Goal: Contribute content: Add original content to the website for others to see

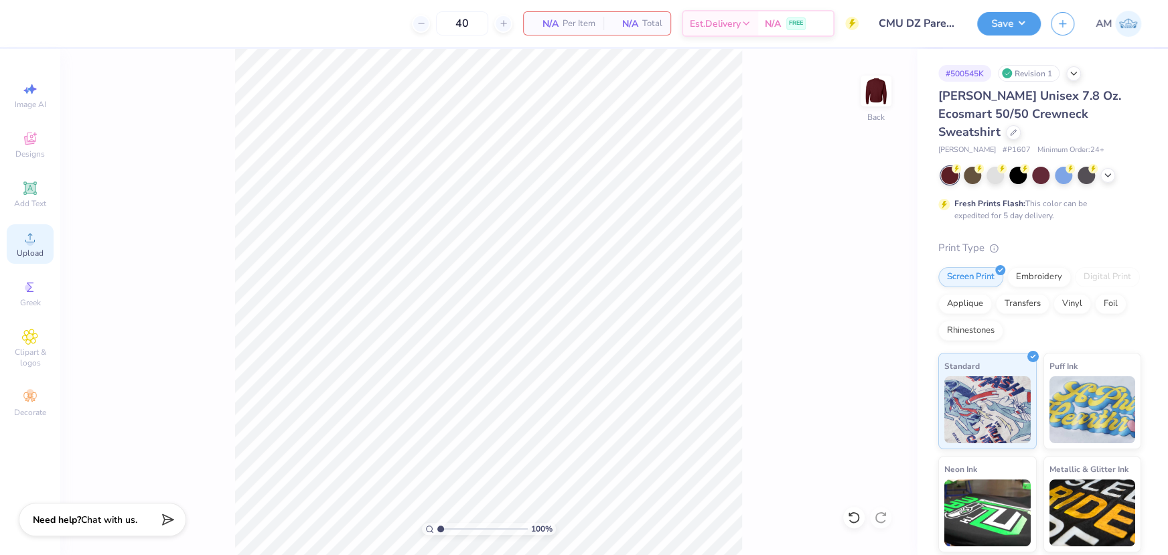
click at [31, 248] on span "Upload" at bounding box center [30, 253] width 27 height 11
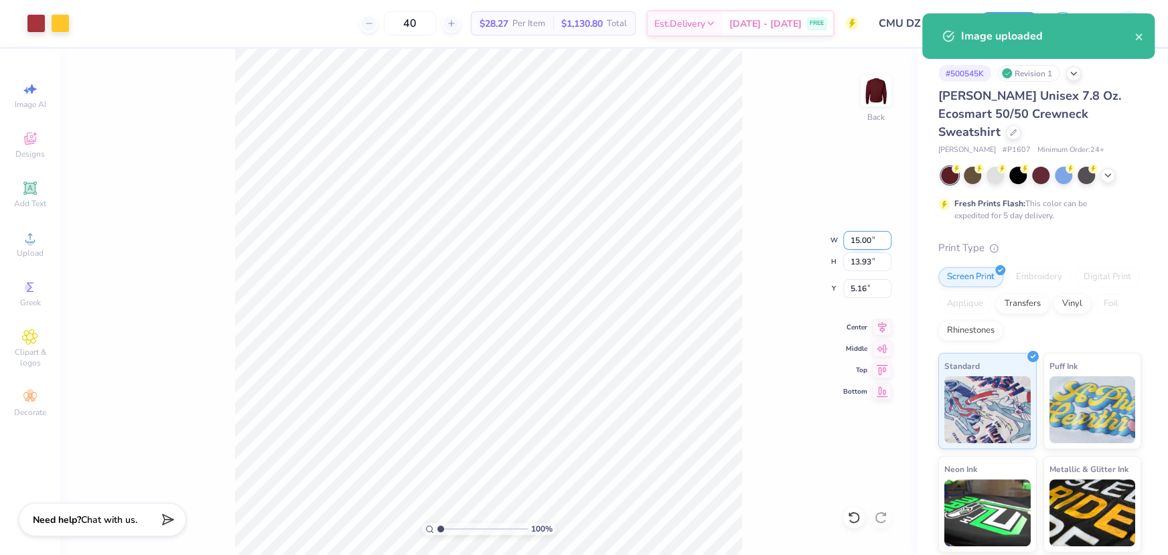
click at [861, 234] on input "15.00" at bounding box center [867, 240] width 48 height 19
type input "12"
type input "3"
click at [859, 289] on input "3" at bounding box center [867, 288] width 48 height 19
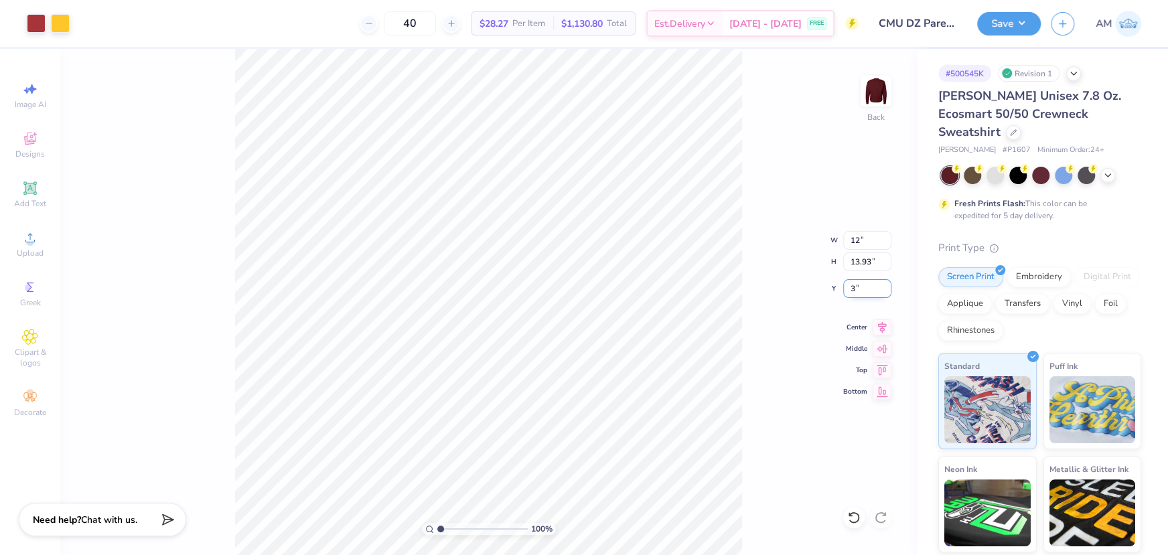
type input "12.00"
type input "11.15"
type input "3.00"
click at [883, 328] on icon at bounding box center [882, 325] width 9 height 11
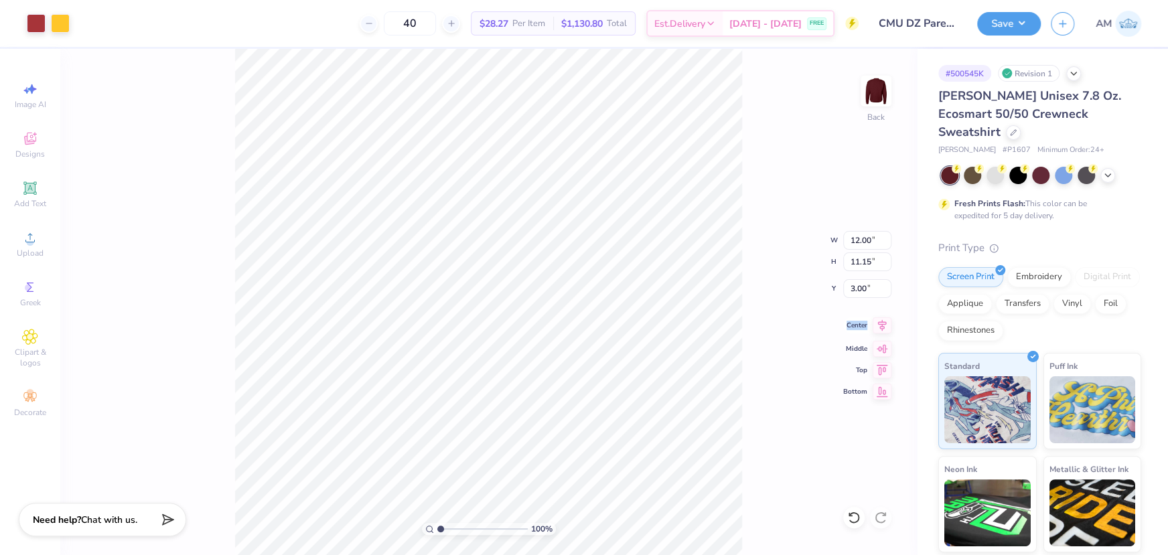
click at [883, 328] on icon at bounding box center [882, 325] width 9 height 11
click at [849, 512] on icon at bounding box center [853, 517] width 13 height 13
click at [851, 514] on icon at bounding box center [853, 518] width 11 height 12
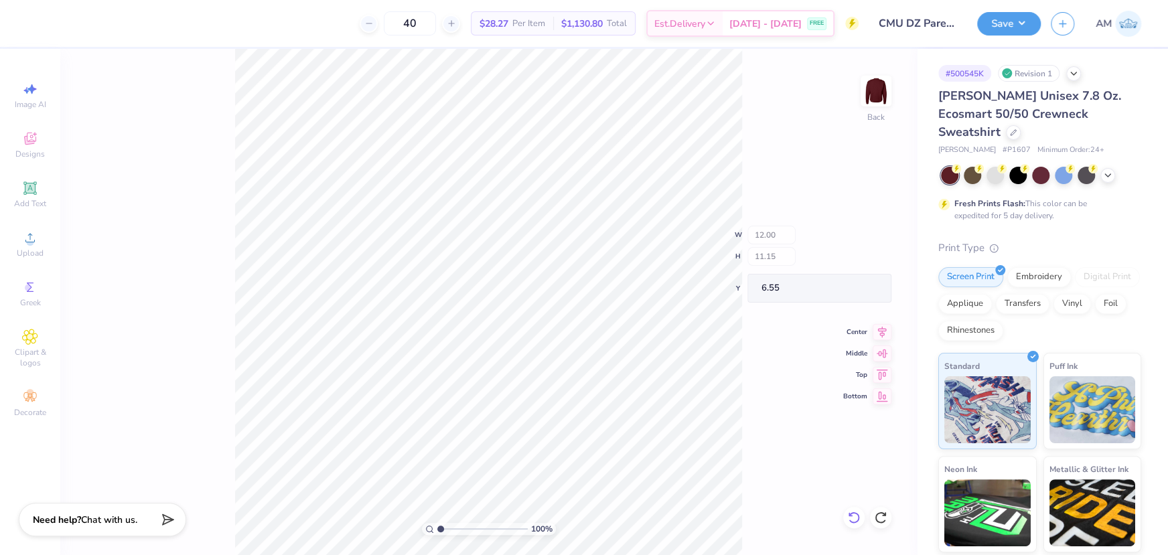
type input "6.55"
click at [851, 514] on icon at bounding box center [853, 518] width 11 height 12
click at [851, 514] on div "100 % Back W 12.00 H 11.15 Y 6.55 Center Middle Top Bottom" at bounding box center [488, 302] width 857 height 506
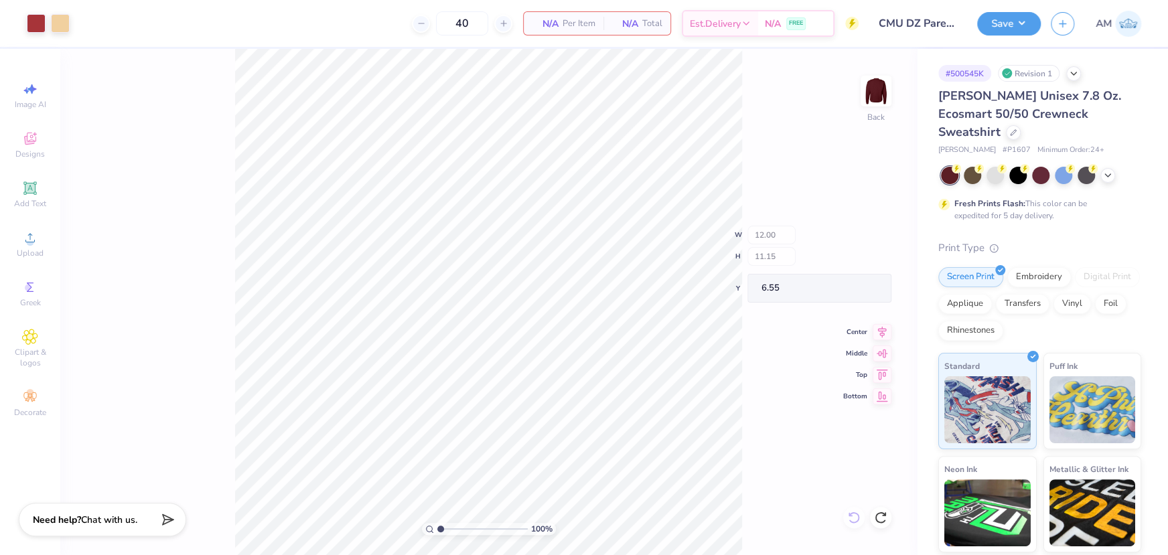
click at [851, 514] on div "100 % Back W 12.00 H 11.15 Y 6.55 Center Middle Top Bottom" at bounding box center [488, 302] width 857 height 506
click at [851, 514] on div "100 % Back" at bounding box center [488, 302] width 857 height 506
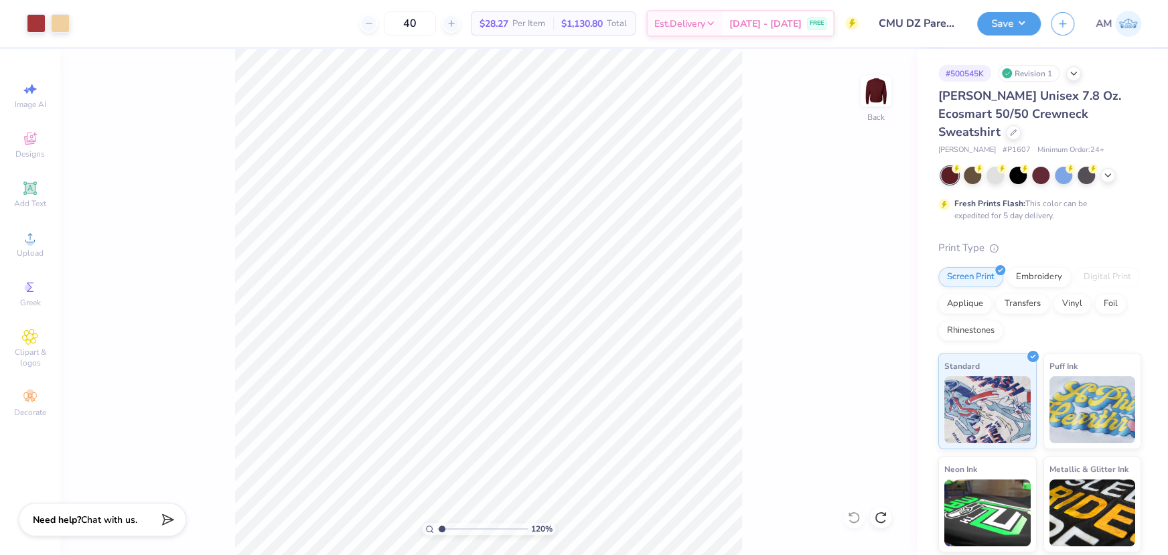
type input "1.74"
click at [884, 516] on icon at bounding box center [880, 517] width 13 height 13
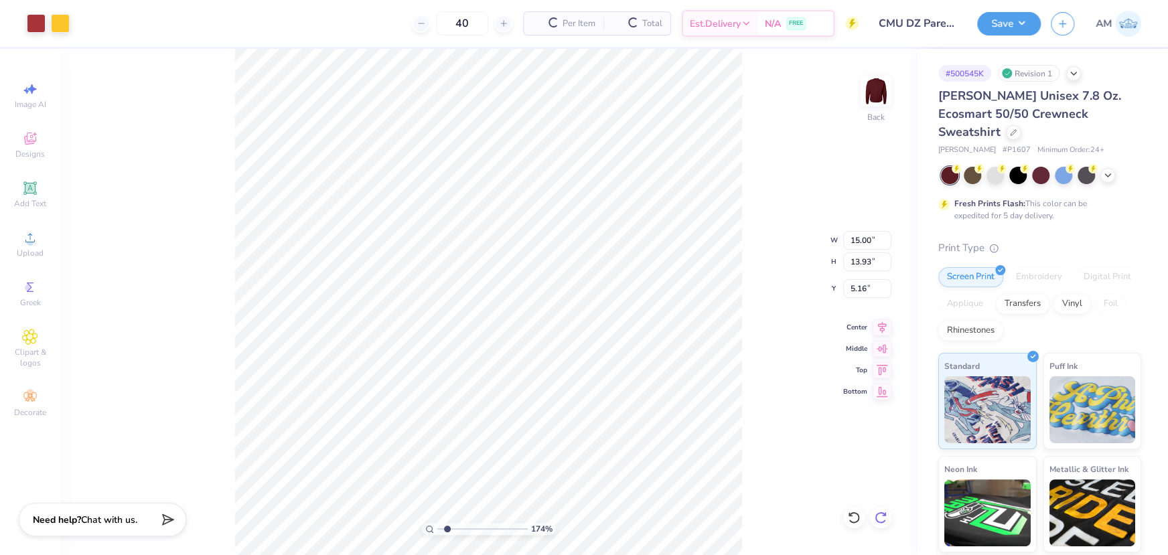
click at [884, 516] on icon at bounding box center [880, 517] width 13 height 13
click at [884, 516] on div "174 % Back W 15.00 15.00 " H 13.93 13.93 " Y 5.16 5.16 " Center Middle Top Bott…" at bounding box center [488, 302] width 857 height 506
click at [884, 508] on div "174 % Back W 15.00 H 13.93 Y 5.16 Center Middle Top Bottom" at bounding box center [488, 302] width 857 height 506
click at [881, 510] on div "174 % Back W 15.00 H 13.93 Y 5.16 Center Middle Top Bottom" at bounding box center [488, 302] width 857 height 506
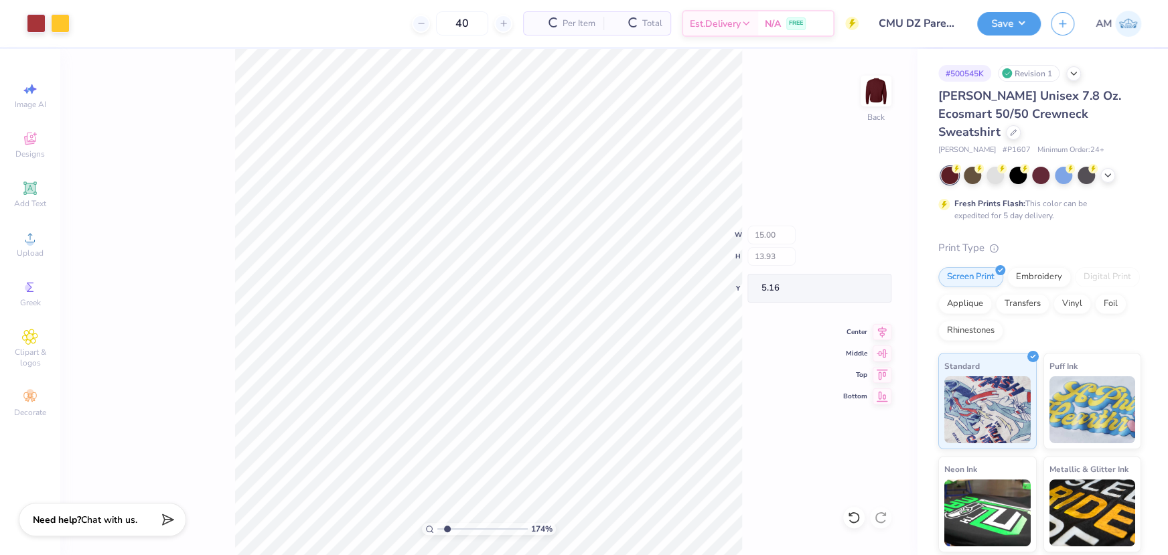
click at [881, 510] on div "174 % Back W 15.00 H 13.93 Y 5.16 Center Middle Top Bottom" at bounding box center [488, 302] width 857 height 506
click at [880, 513] on div "174 % Back W 15.00 H 13.93 Y 5.16 Center Middle Top Bottom" at bounding box center [488, 302] width 857 height 506
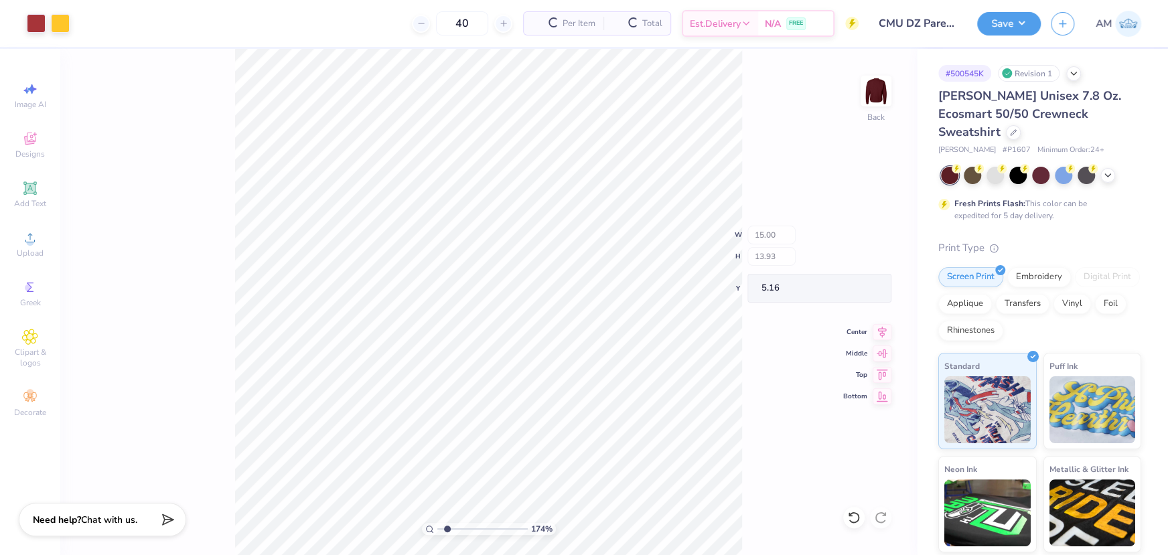
click at [880, 513] on div "174 % Back W 15.00 H 13.93 Y 5.16 Center Middle Top Bottom" at bounding box center [488, 302] width 857 height 506
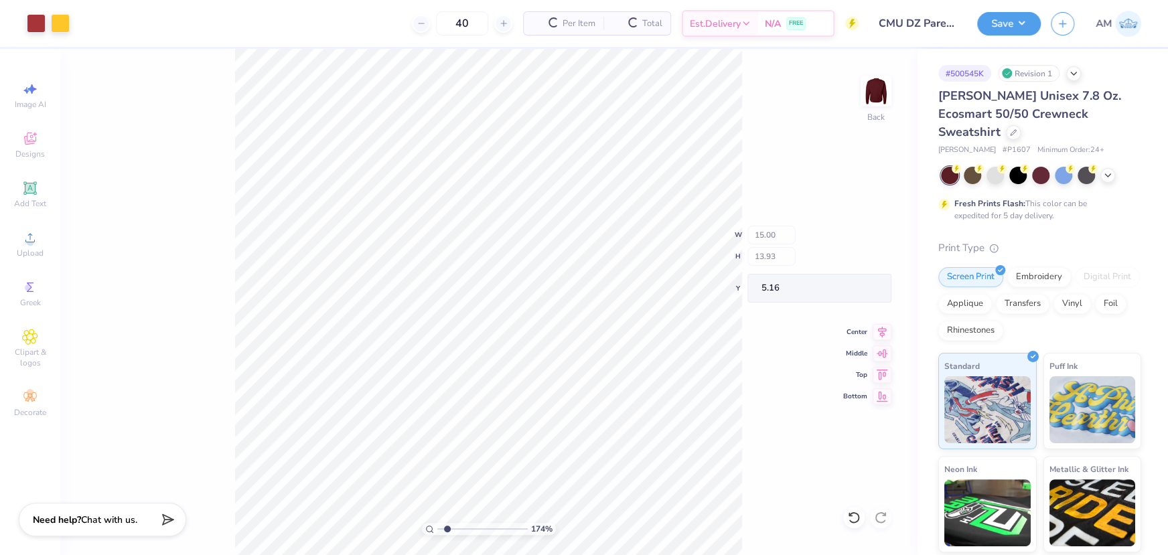
click at [880, 513] on div "174 % Back W 15.00 H 13.93 Y 5.16 Center Middle Top Bottom" at bounding box center [488, 302] width 857 height 506
type input "12.00"
type input "11.15"
type input "3.00"
click at [880, 513] on div "174 % Back W 12.00 H 11.15 Y 3.00 Center Middle Top Bottom" at bounding box center [488, 302] width 857 height 506
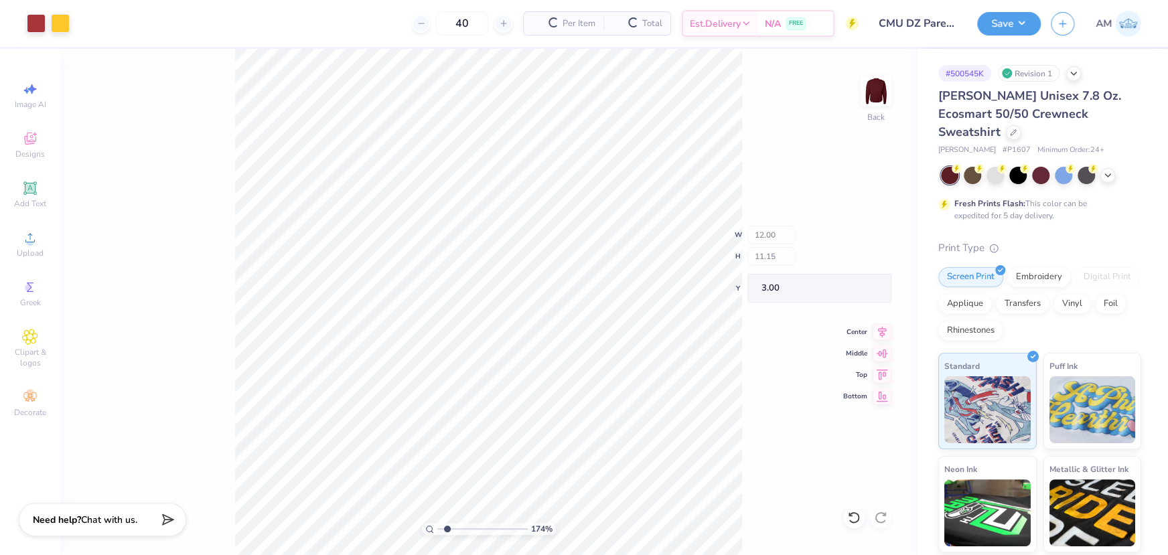
click at [880, 513] on div "174 % Back W 12.00 H 11.15 Y 3.00 Center Middle Top Bottom" at bounding box center [488, 302] width 857 height 506
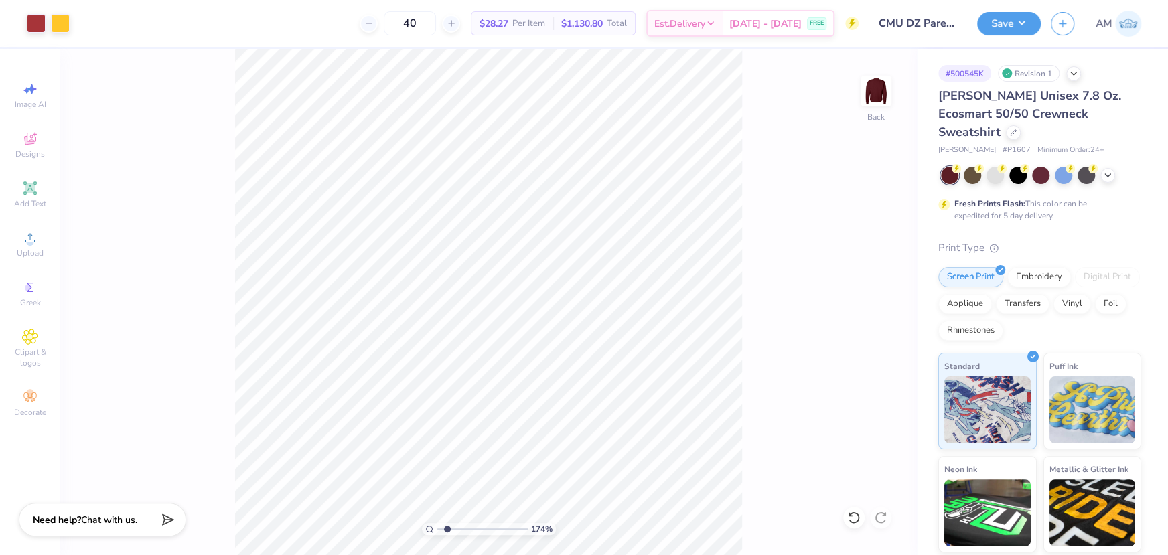
click at [880, 513] on div "174 % Back" at bounding box center [488, 302] width 857 height 506
type input "1.13"
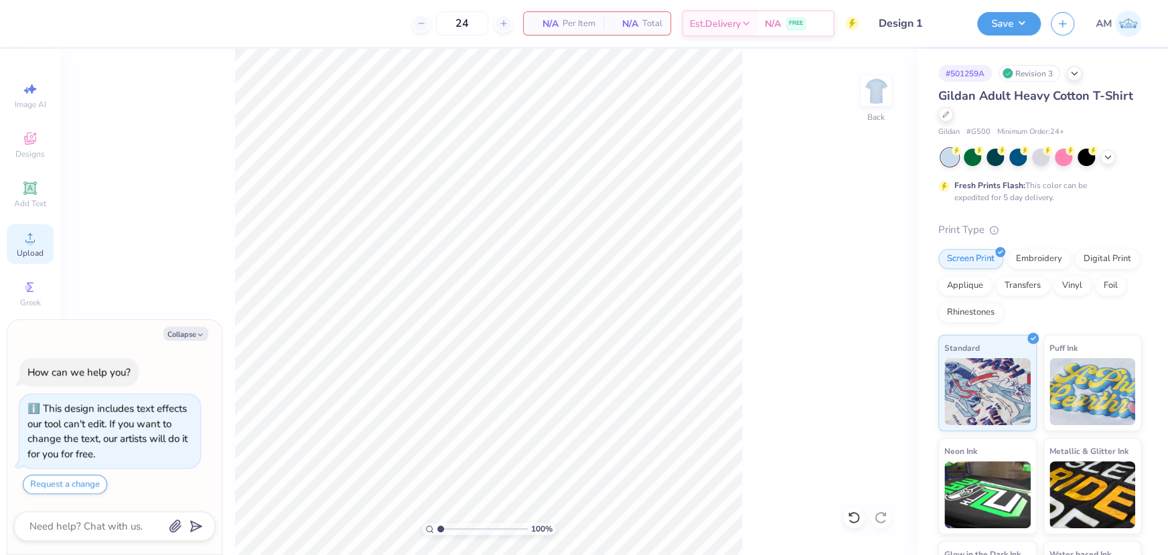
click at [40, 244] on div "Upload" at bounding box center [30, 244] width 47 height 40
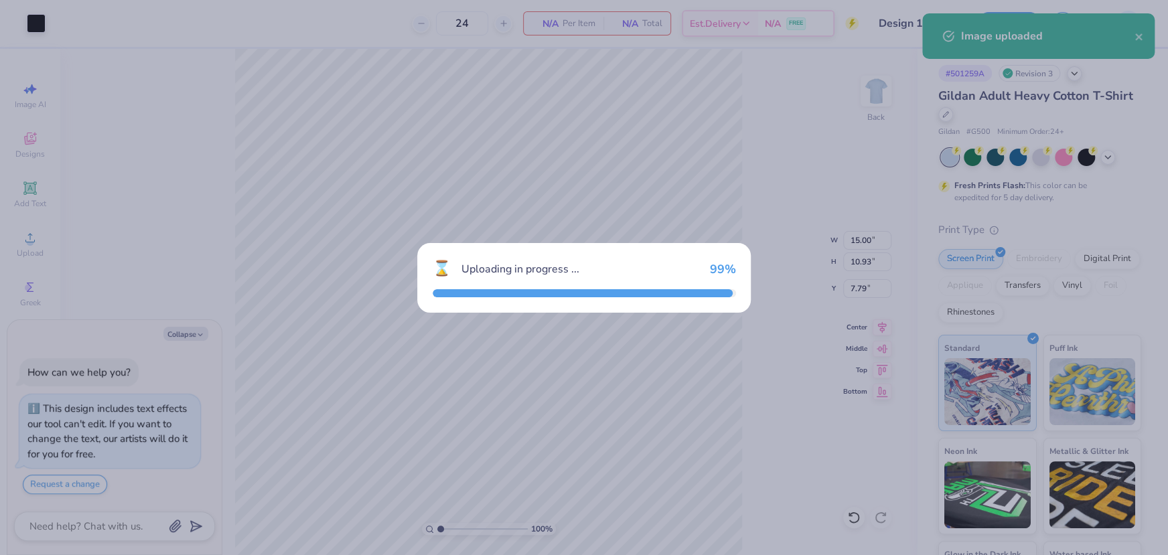
type textarea "x"
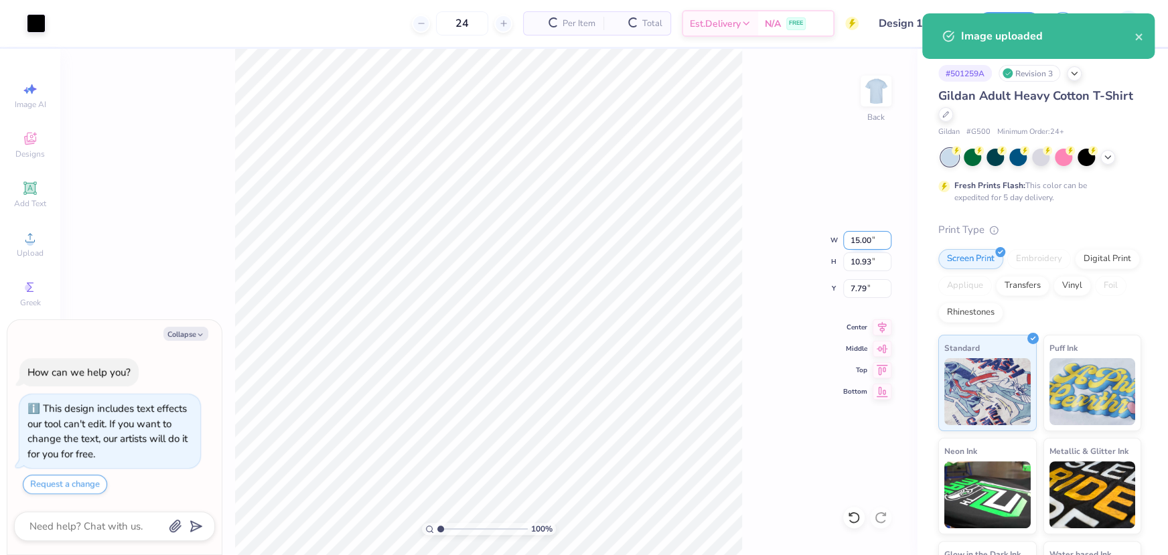
click at [853, 241] on input "15.00" at bounding box center [867, 240] width 48 height 19
type input "12.50"
type textarea "x"
type input "9.11"
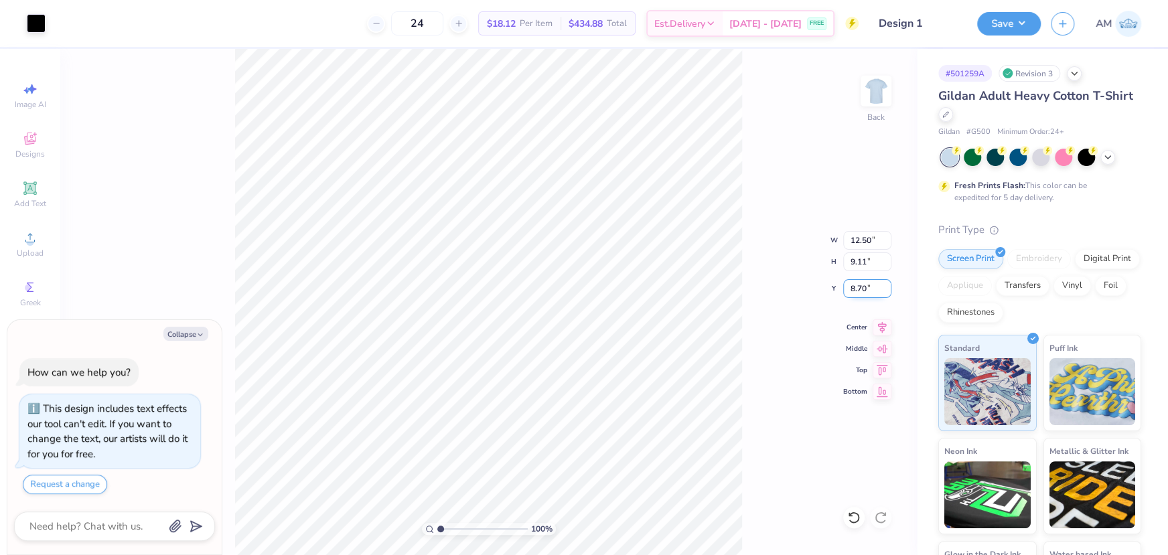
click at [853, 286] on input "8.70" at bounding box center [867, 288] width 48 height 19
type input "3"
type textarea "x"
type input "3.00"
drag, startPoint x: 441, startPoint y: 527, endPoint x: 447, endPoint y: 536, distance: 10.6
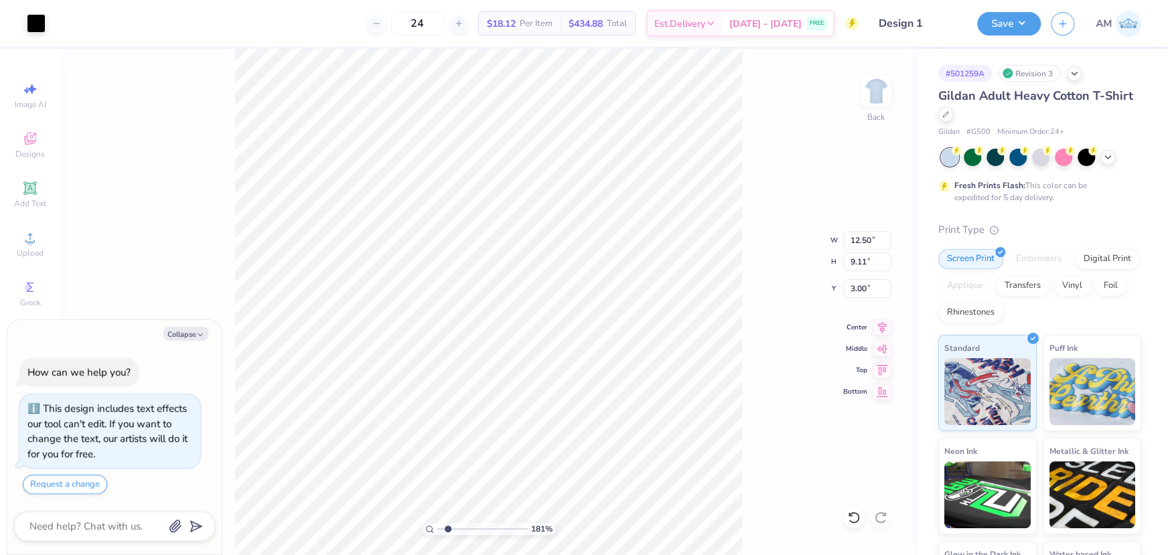
click at [447, 535] on input "range" at bounding box center [482, 529] width 90 height 12
type input "1.54"
click at [445, 531] on input "range" at bounding box center [482, 529] width 90 height 12
click at [182, 334] on button "Collapse" at bounding box center [185, 334] width 45 height 14
type textarea "x"
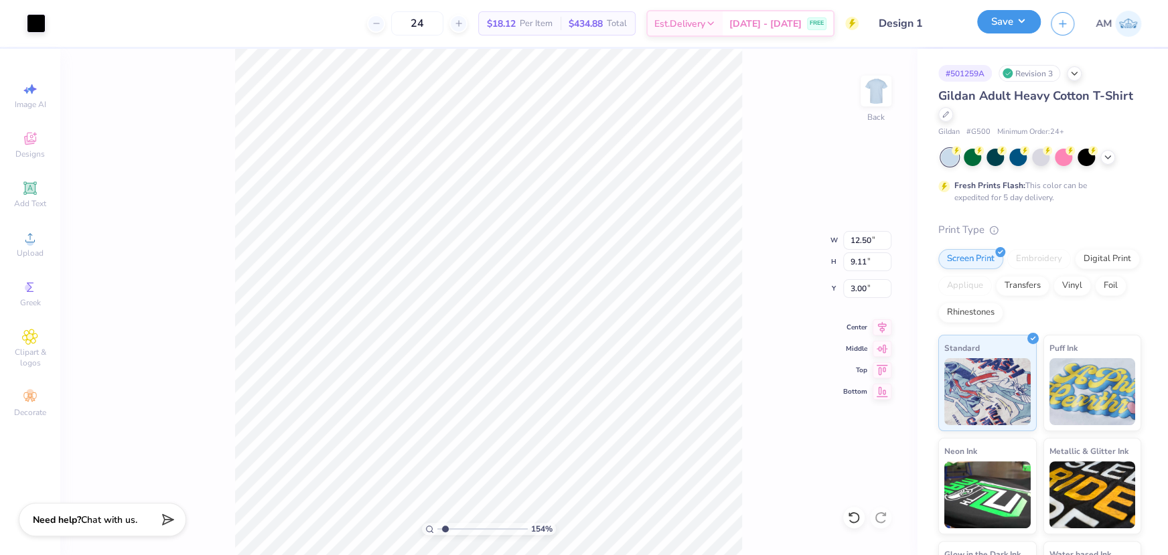
click at [1013, 15] on button "Save" at bounding box center [1009, 21] width 64 height 23
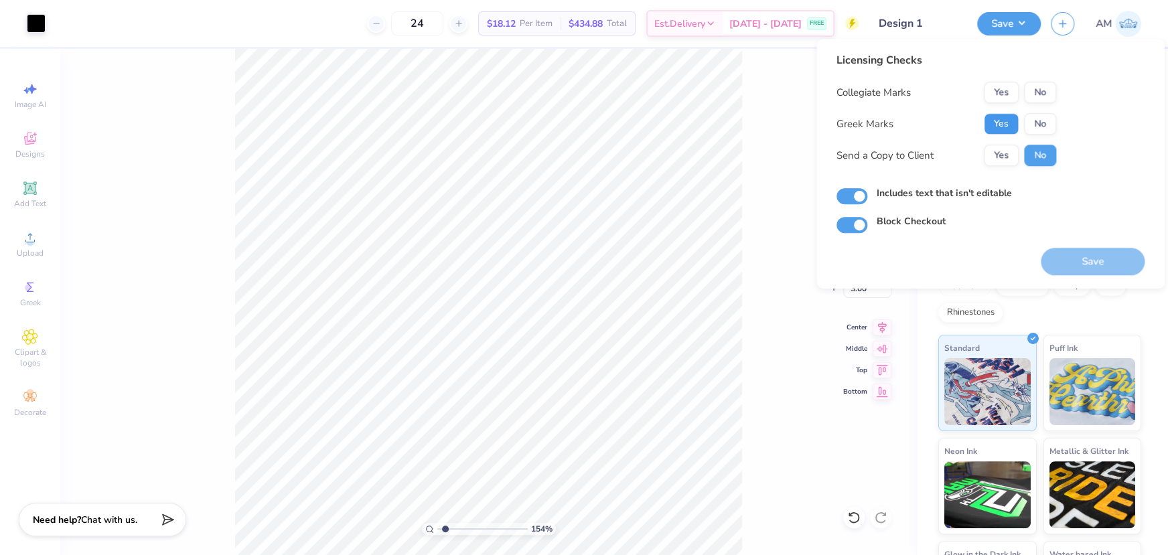
click at [1005, 127] on button "Yes" at bounding box center [1001, 123] width 35 height 21
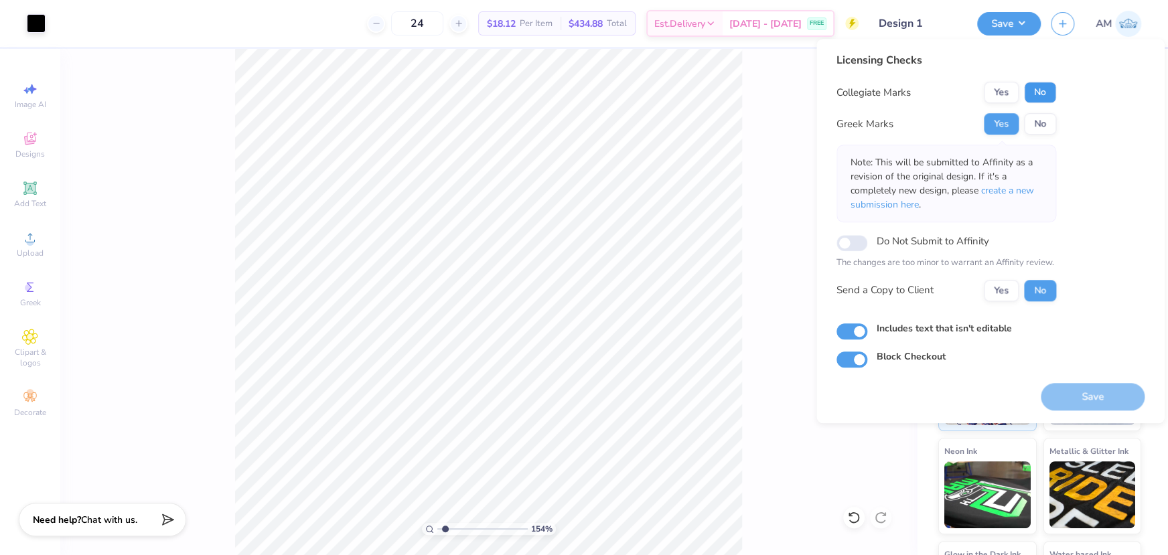
click at [1045, 94] on button "No" at bounding box center [1040, 92] width 32 height 21
click at [1009, 289] on button "Yes" at bounding box center [1001, 290] width 35 height 21
click at [1088, 395] on button "Save" at bounding box center [1093, 396] width 104 height 27
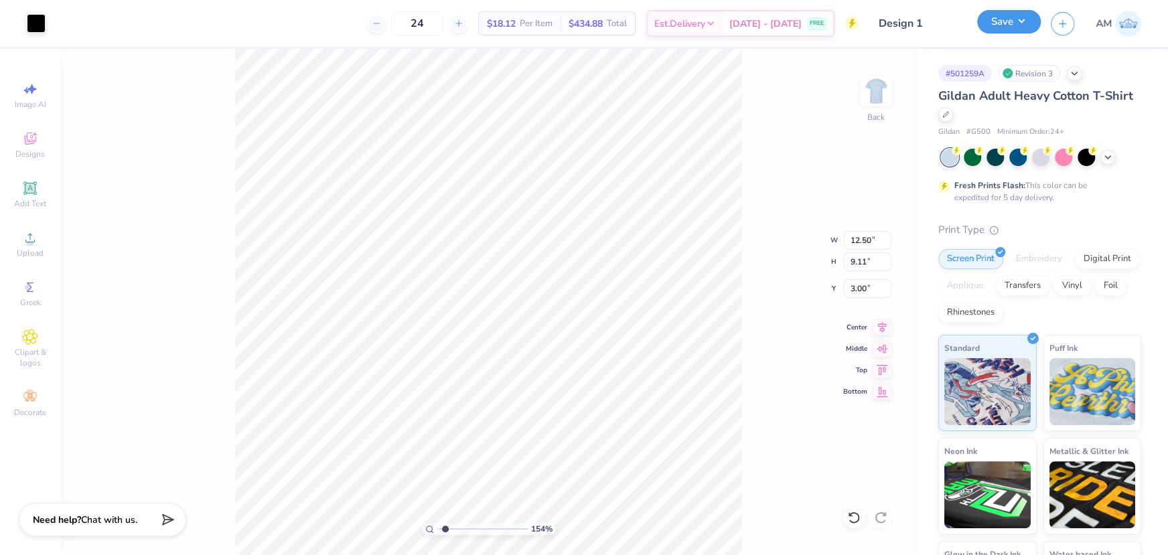
click at [1034, 19] on button "Save" at bounding box center [1009, 21] width 64 height 23
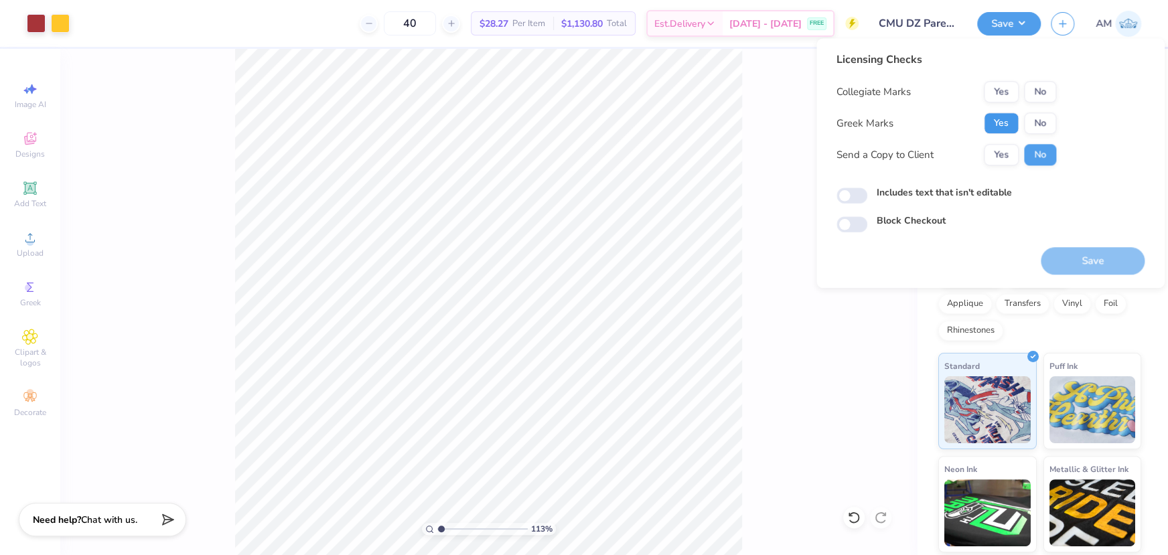
click at [1002, 118] on button "Yes" at bounding box center [1001, 123] width 35 height 21
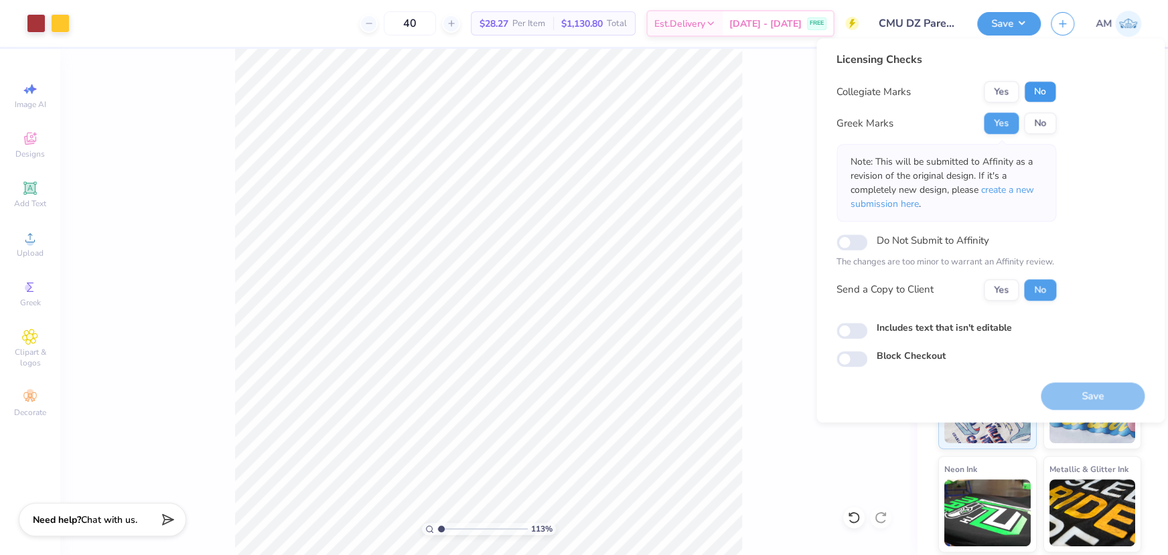
click at [1036, 93] on button "No" at bounding box center [1040, 91] width 32 height 21
click at [1002, 287] on button "Yes" at bounding box center [1001, 289] width 35 height 21
click at [860, 328] on input "Includes text that isn't editable" at bounding box center [852, 331] width 31 height 16
checkbox input "true"
click at [847, 240] on input "Do Not Submit to Affinity" at bounding box center [852, 242] width 31 height 16
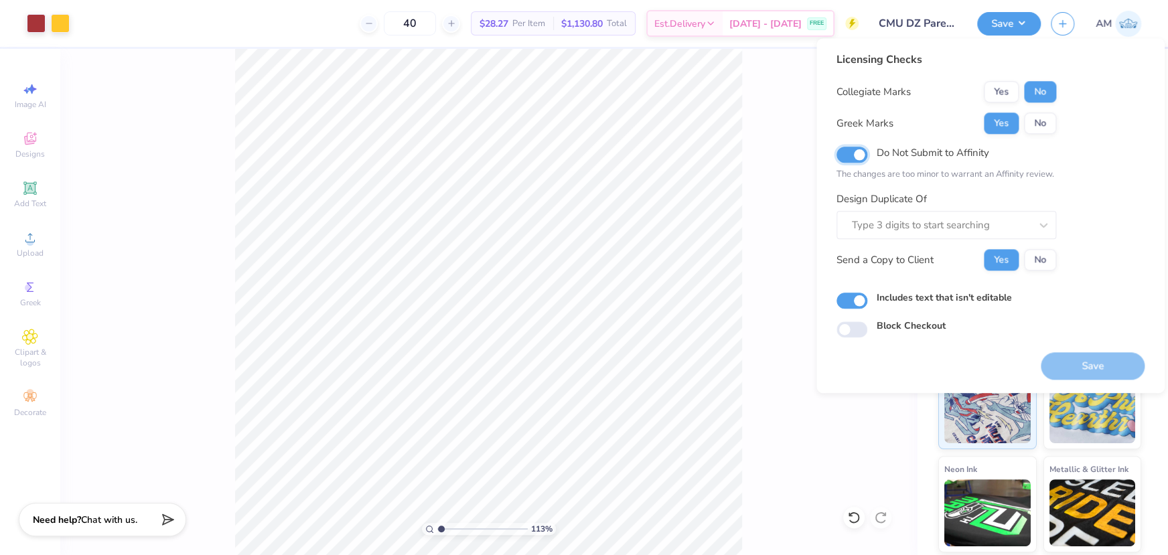
click at [849, 153] on input "Do Not Submit to Affinity" at bounding box center [852, 155] width 31 height 16
checkbox input "false"
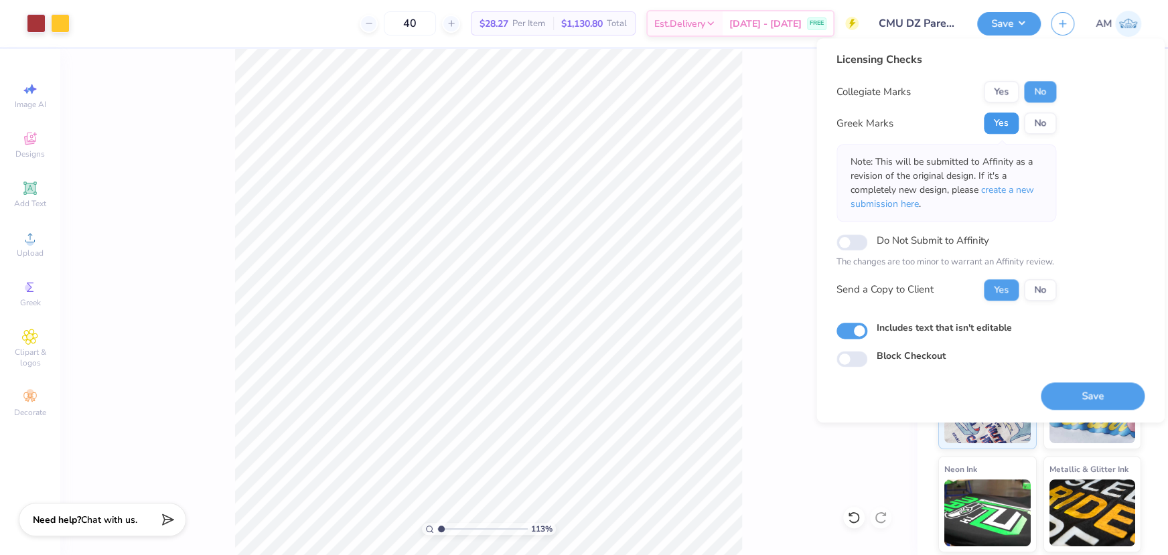
click at [999, 124] on button "Yes" at bounding box center [1001, 123] width 35 height 21
click at [1028, 24] on button "Save" at bounding box center [1009, 21] width 64 height 23
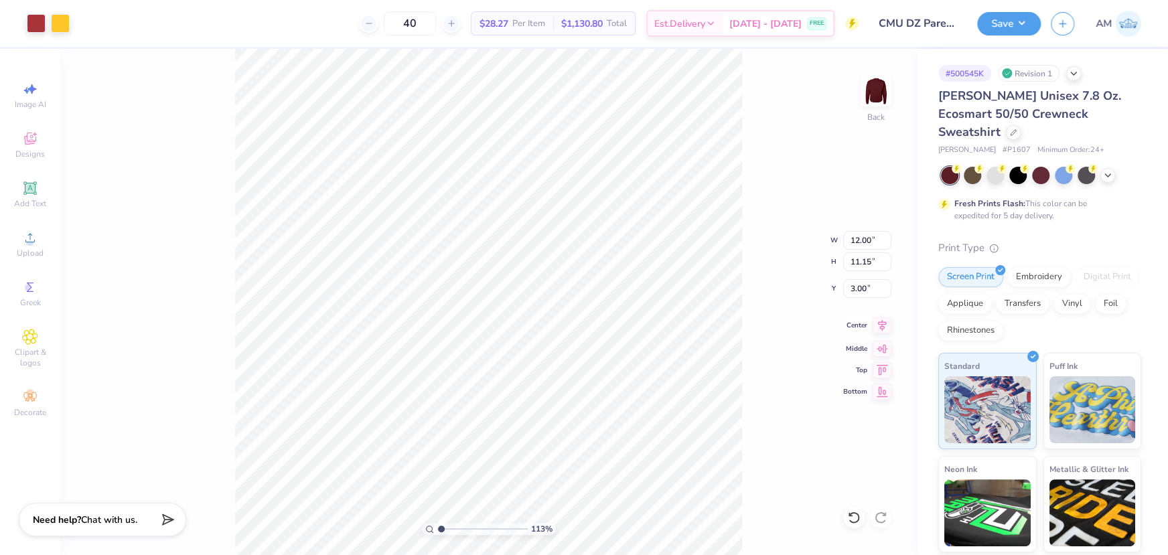
click at [877, 326] on icon at bounding box center [882, 326] width 19 height 16
click at [287, 109] on div "113 % Back" at bounding box center [488, 302] width 857 height 506
click at [1013, 29] on button "Save" at bounding box center [1009, 21] width 64 height 23
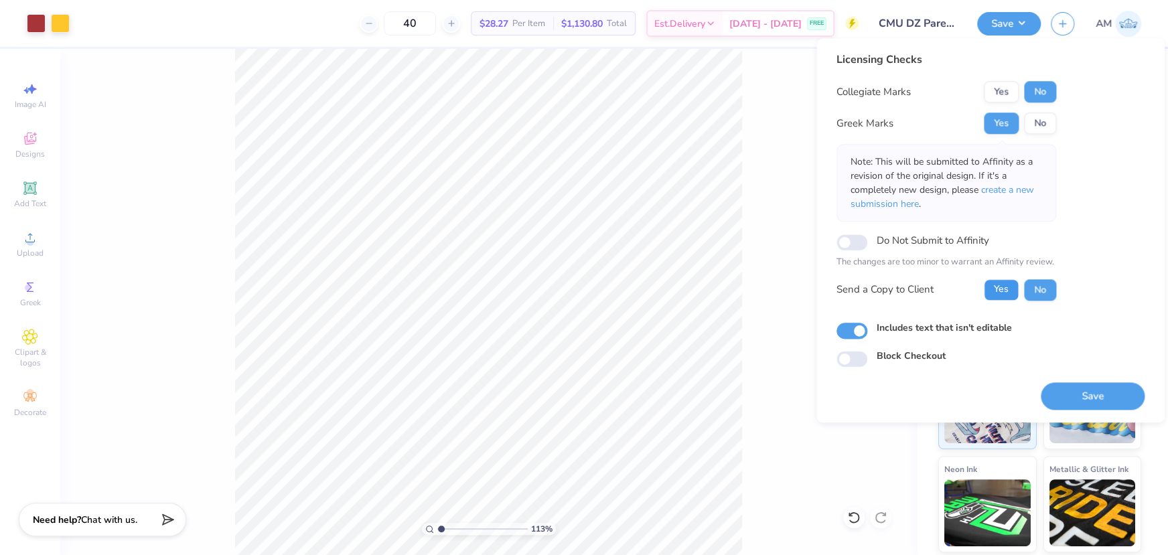
click at [1011, 299] on button "Yes" at bounding box center [1001, 289] width 35 height 21
click at [997, 104] on div "Collegiate Marks Yes No Greek Marks Yes No Note: This will be submitted to Affi…" at bounding box center [947, 191] width 220 height 220
click at [1005, 92] on button "Yes" at bounding box center [1001, 91] width 35 height 21
click at [999, 127] on button "Yes" at bounding box center [1001, 123] width 35 height 21
click at [1002, 294] on button "Yes" at bounding box center [1001, 289] width 35 height 21
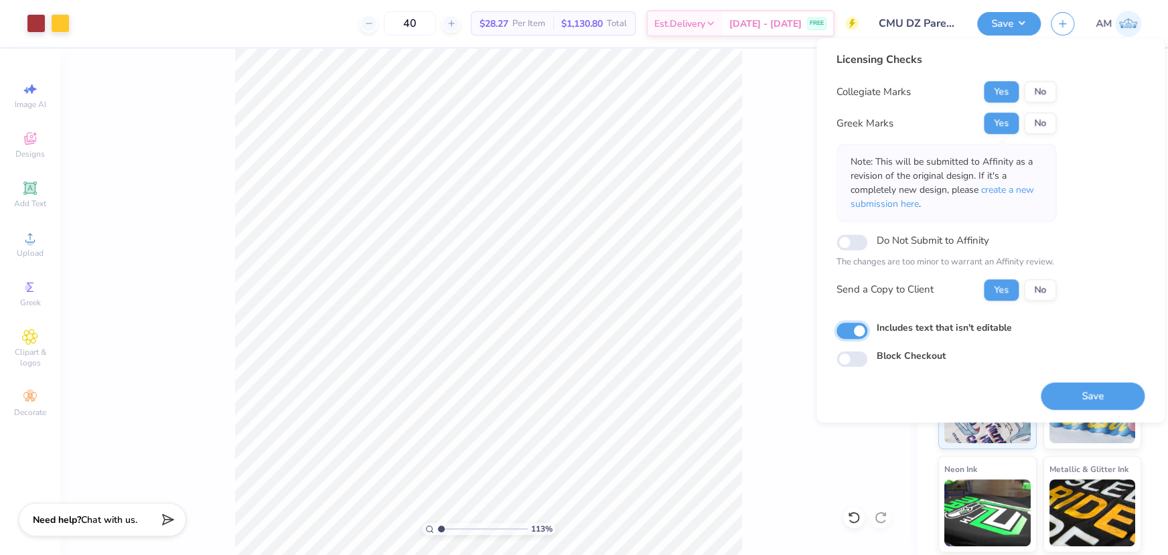
click at [849, 330] on input "Includes text that isn't editable" at bounding box center [852, 331] width 31 height 16
checkbox input "true"
click at [1078, 398] on button "Save" at bounding box center [1093, 395] width 104 height 27
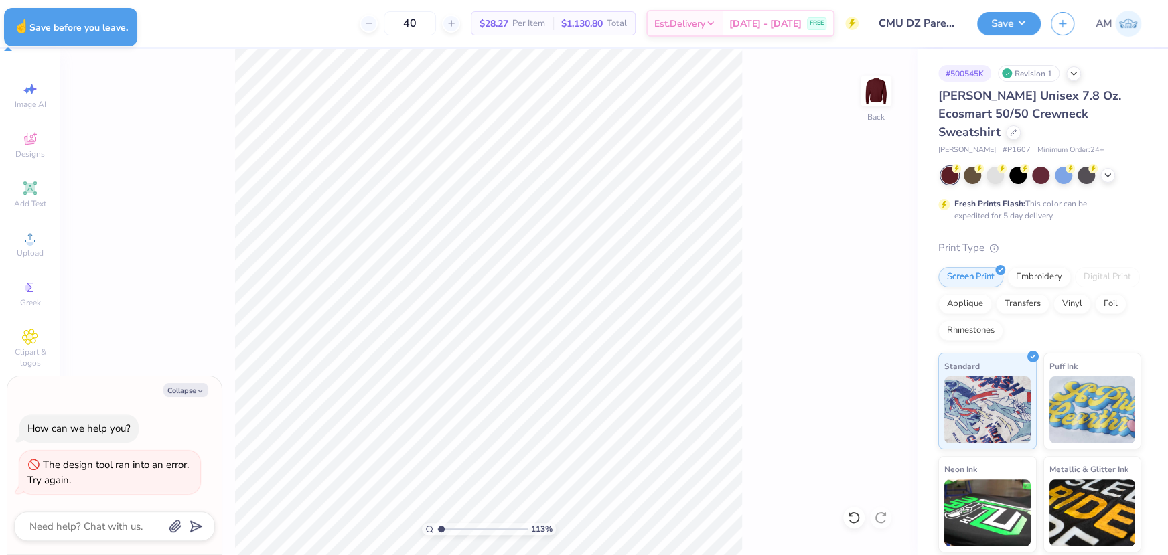
type textarea "x"
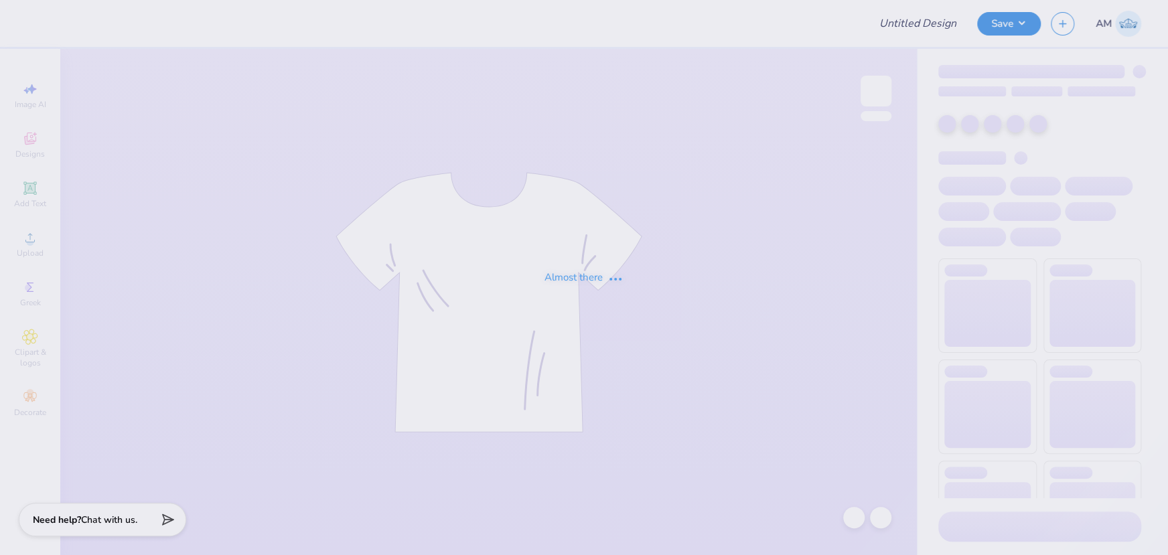
type input "CMU DZ Parents Weekend"
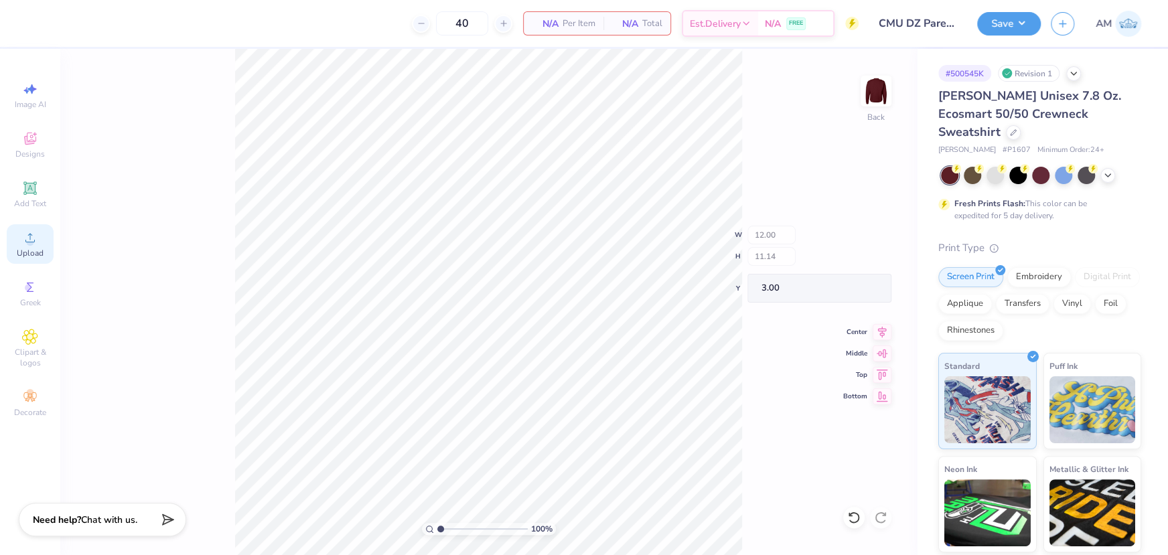
click at [33, 242] on icon at bounding box center [29, 237] width 9 height 9
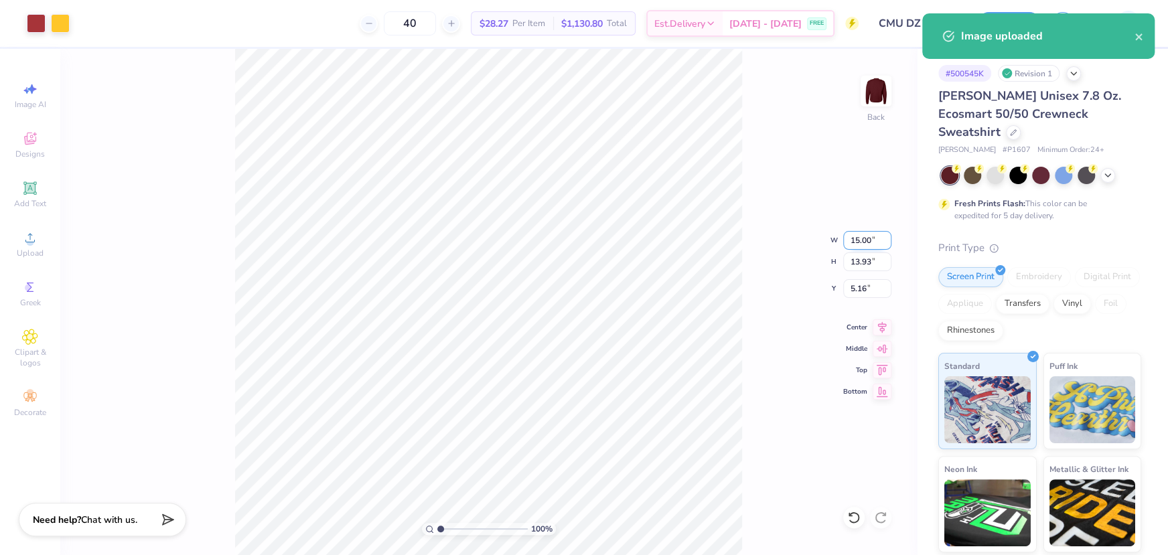
click at [863, 248] on input "15.00" at bounding box center [867, 240] width 48 height 19
type input "12"
type input "3"
click at [860, 289] on input "3" at bounding box center [867, 288] width 48 height 19
type input "12.00"
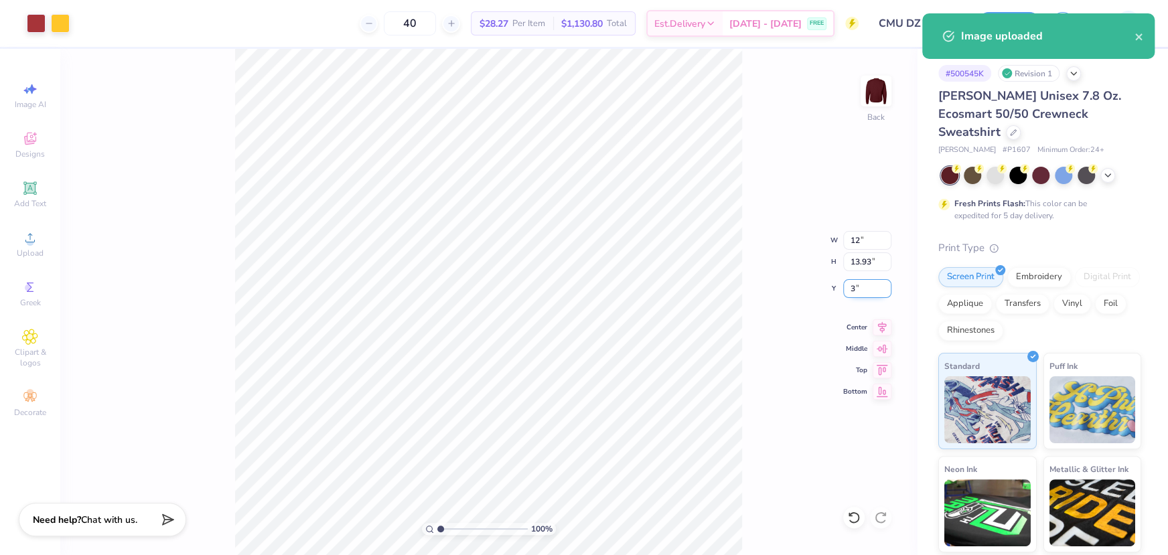
type input "11.15"
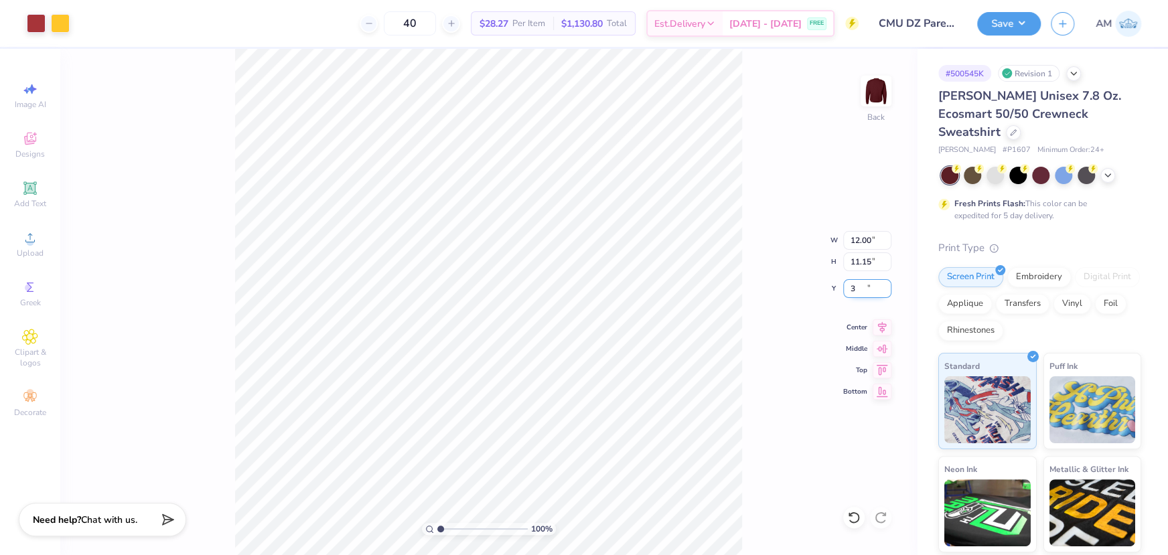
type input "3.00"
click at [873, 328] on icon at bounding box center [882, 326] width 19 height 16
click at [1003, 13] on button "Save" at bounding box center [1009, 21] width 64 height 23
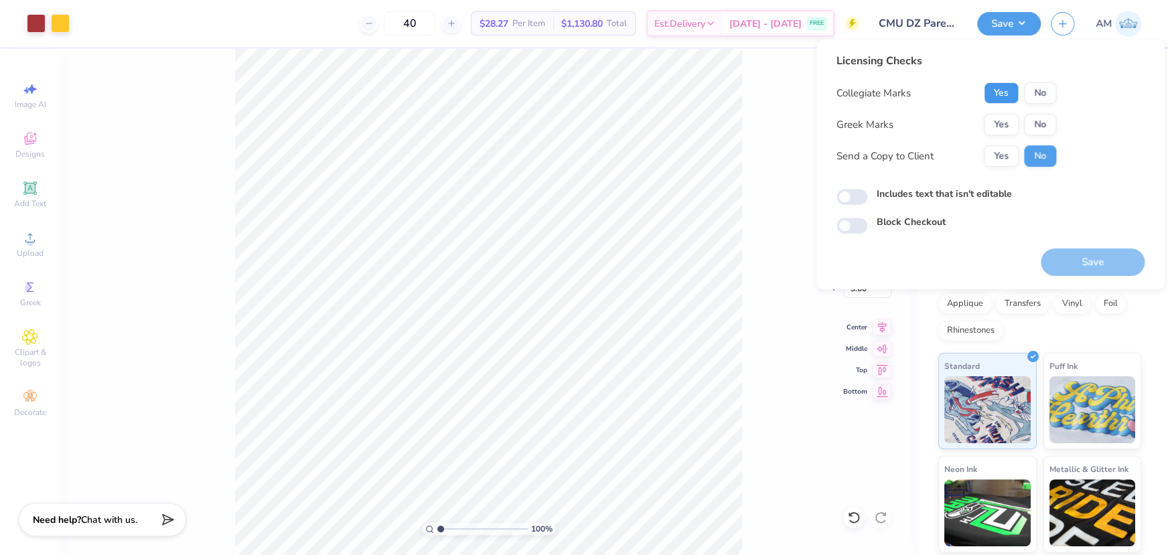
click at [1009, 94] on button "Yes" at bounding box center [1001, 92] width 35 height 21
click at [1004, 130] on button "Yes" at bounding box center [1001, 124] width 35 height 21
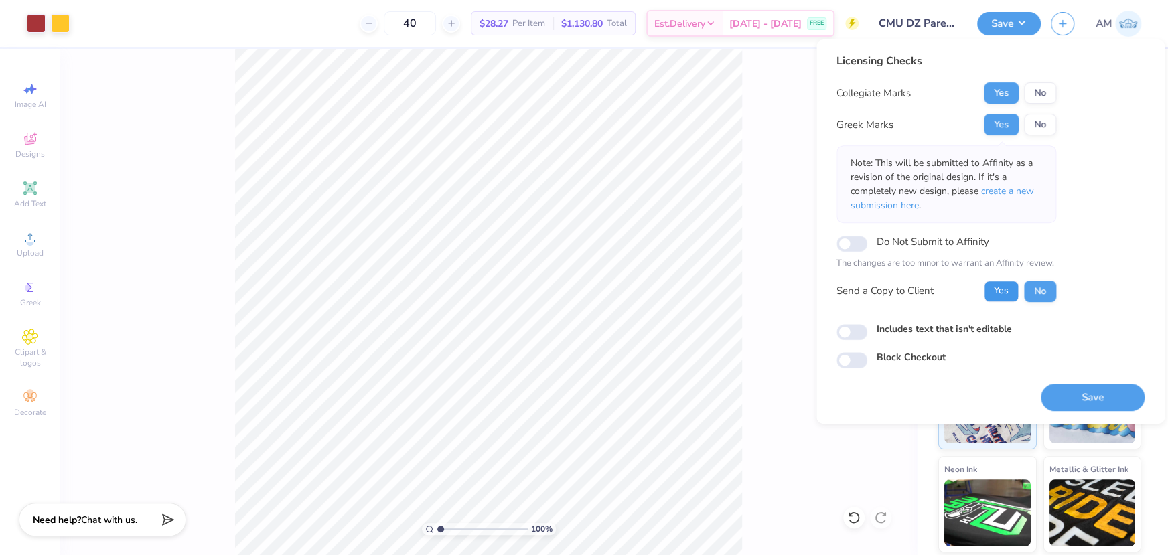
click at [1001, 295] on button "Yes" at bounding box center [1001, 291] width 35 height 21
click at [851, 331] on input "Includes text that isn't editable" at bounding box center [852, 332] width 31 height 16
checkbox input "true"
click at [1100, 407] on button "Save" at bounding box center [1093, 397] width 104 height 27
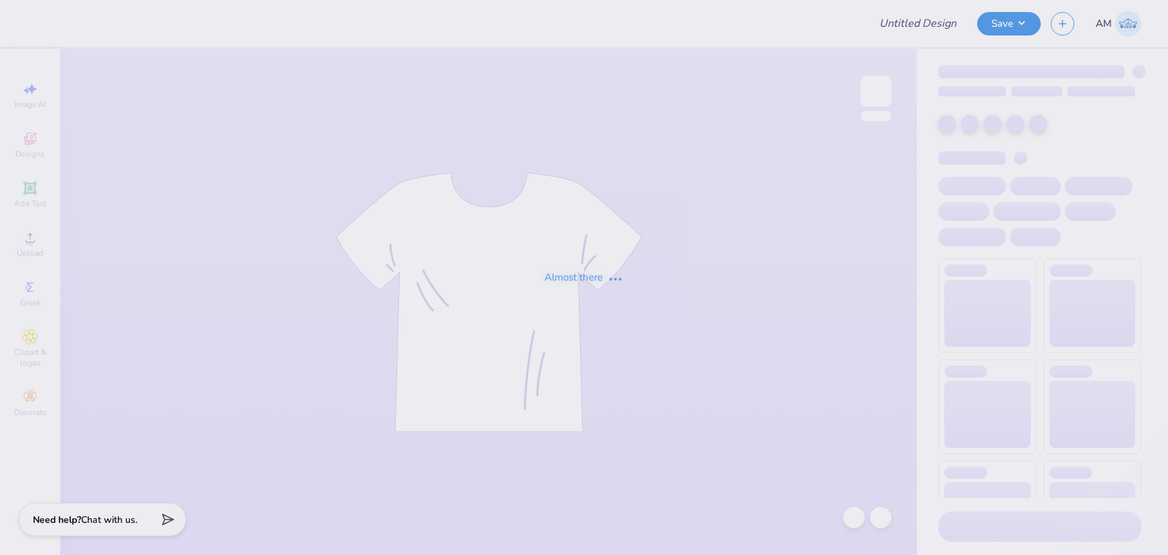
type input "Design 1"
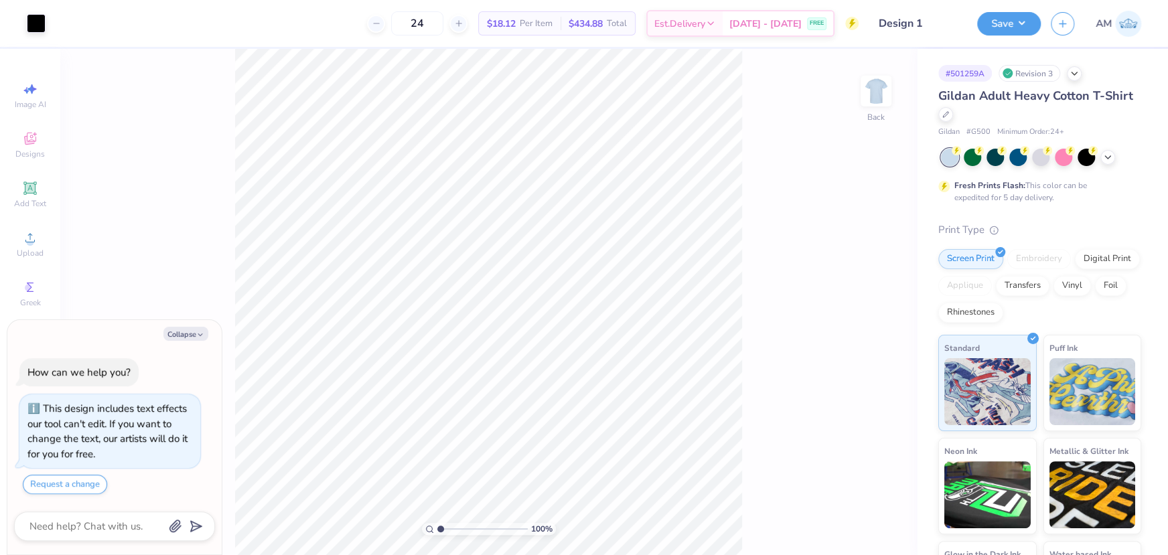
click at [346, 100] on div "100 % Back" at bounding box center [488, 302] width 857 height 506
click at [33, 242] on circle at bounding box center [29, 241] width 7 height 7
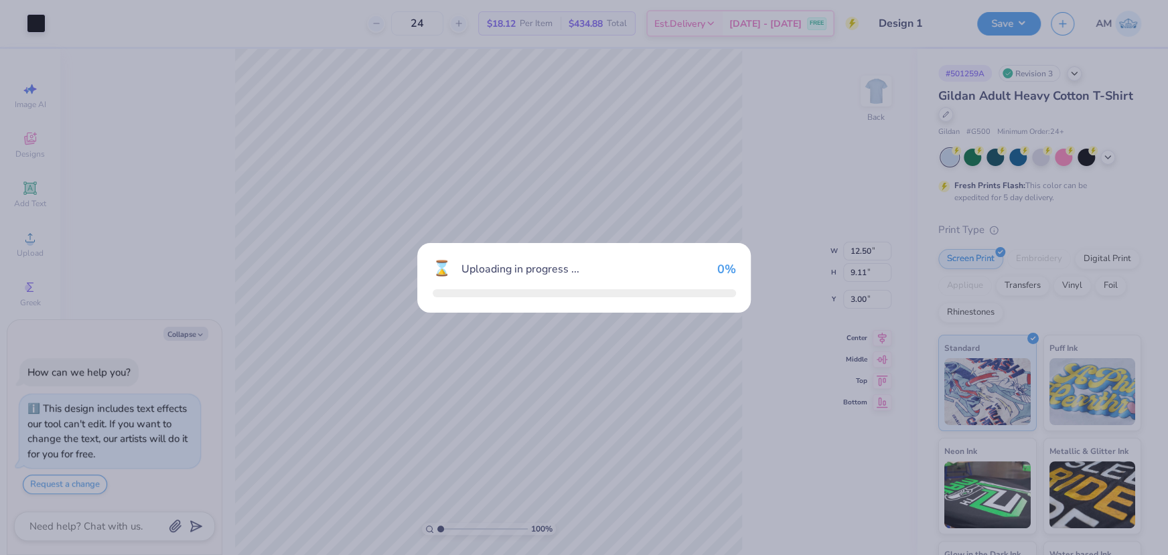
type textarea "x"
type input "15.00"
type input "10.93"
type input "7.79"
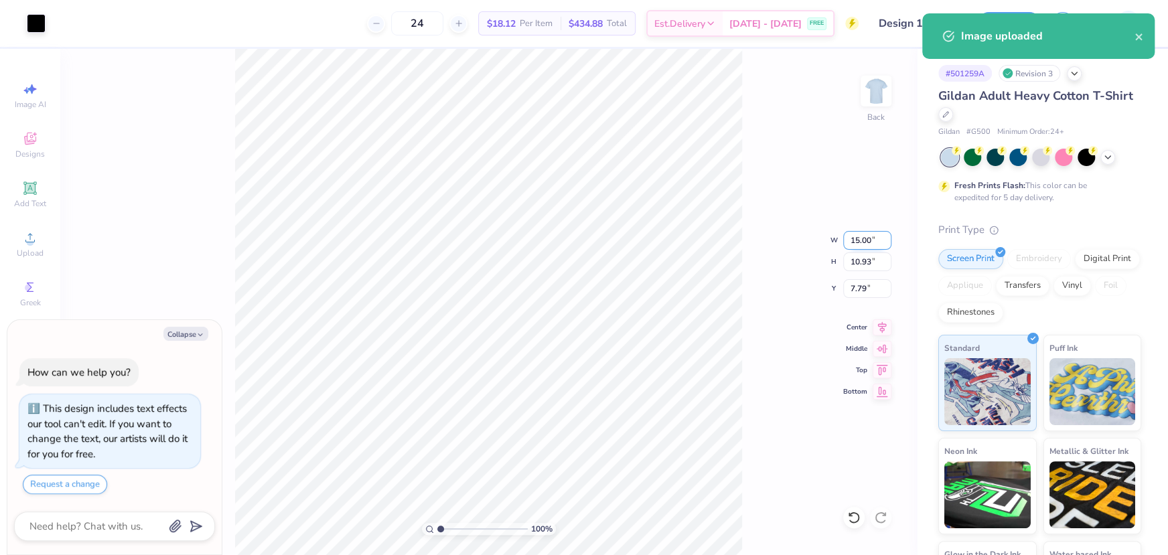
click at [861, 240] on input "15.00" at bounding box center [867, 240] width 48 height 19
type input "12.5"
type textarea "x"
type input "12.50"
type input "9.11"
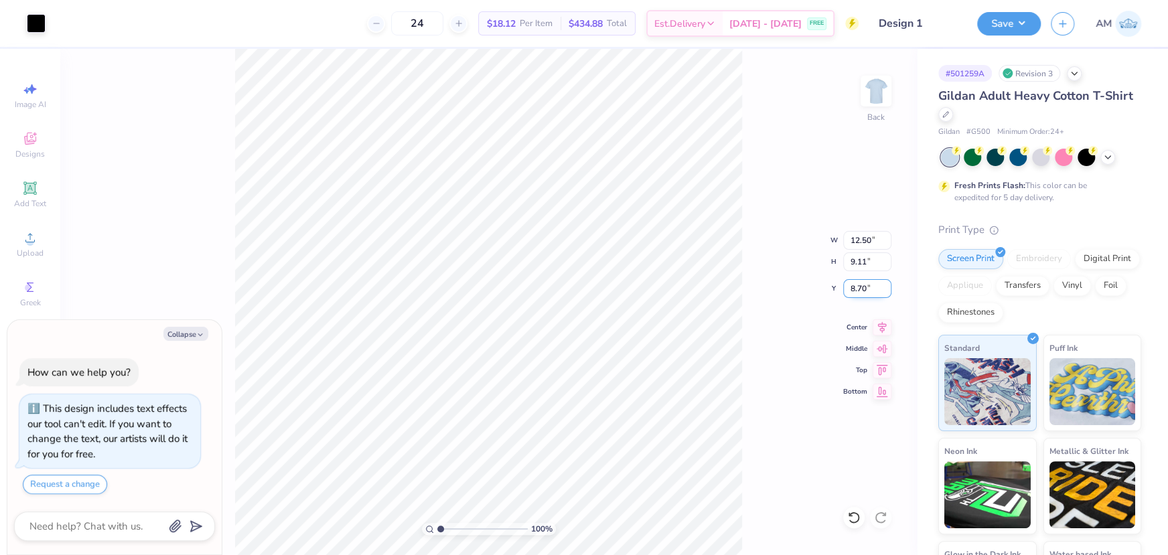
click at [853, 282] on input "8.70" at bounding box center [867, 288] width 48 height 19
type input "3"
type textarea "x"
type input "3.00"
click at [877, 322] on icon at bounding box center [882, 326] width 19 height 16
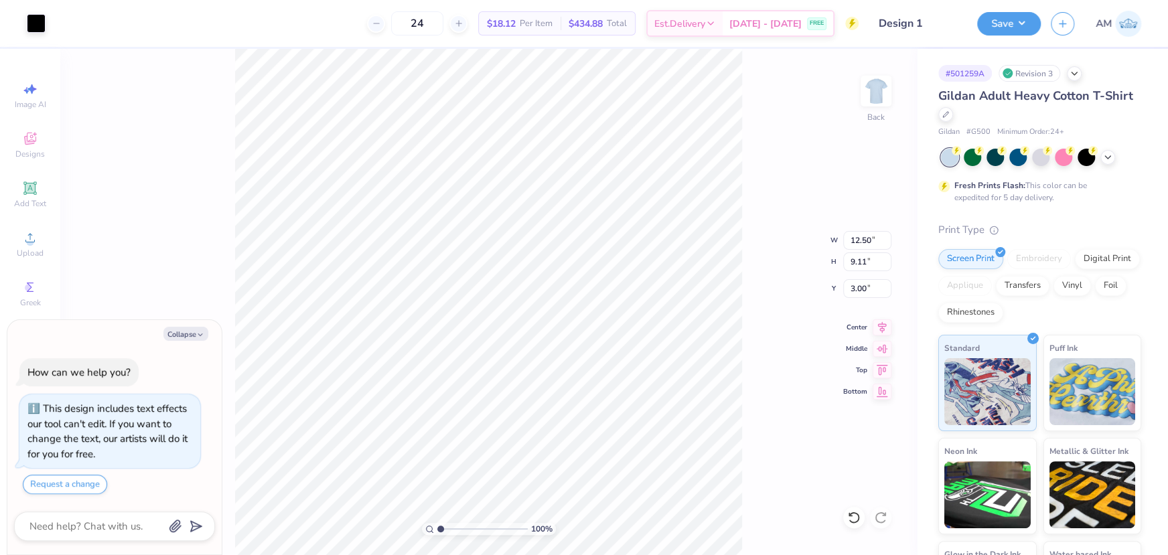
type textarea "x"
type input "5.24"
type textarea "x"
type input "3.00"
type textarea "x"
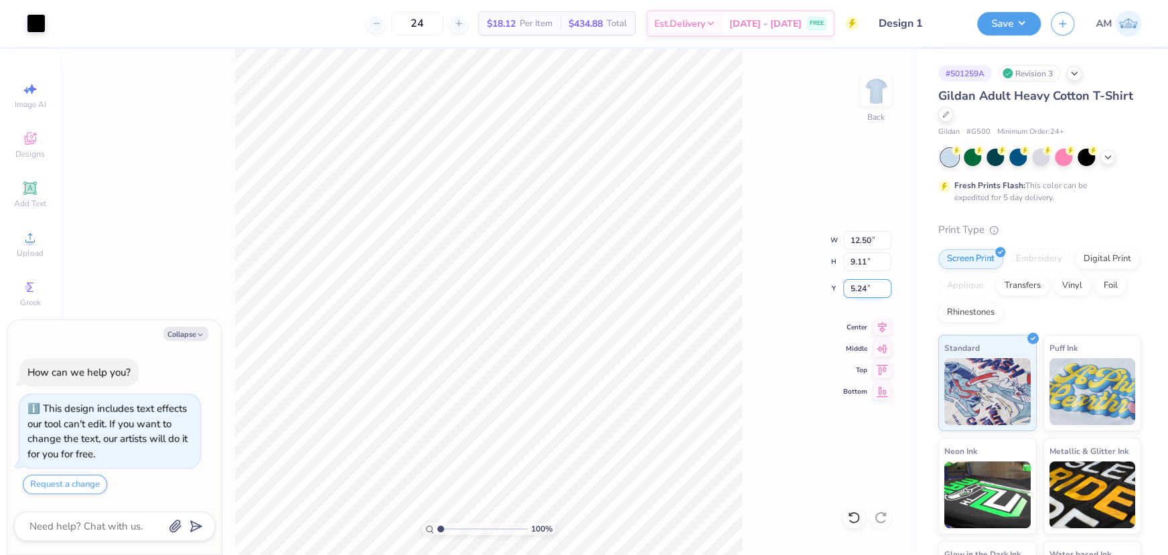
click at [853, 288] on input "5.24" at bounding box center [867, 288] width 48 height 19
type input "3"
type textarea "x"
type input "3.00"
click at [877, 319] on icon at bounding box center [882, 326] width 19 height 16
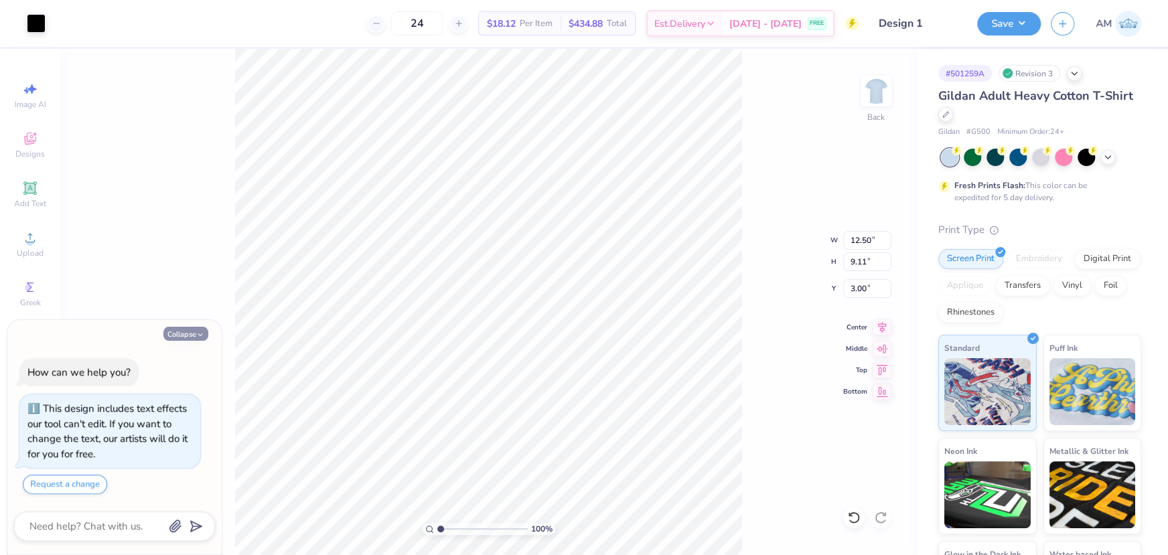
click at [192, 332] on button "Collapse" at bounding box center [185, 334] width 45 height 14
type textarea "x"
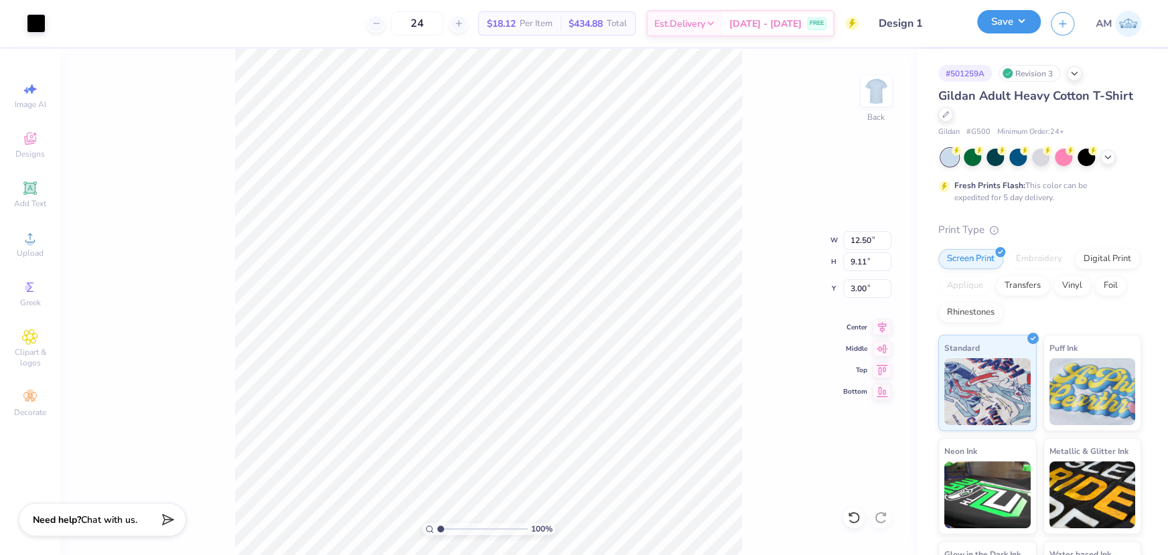
click at [1011, 23] on button "Save" at bounding box center [1009, 21] width 64 height 23
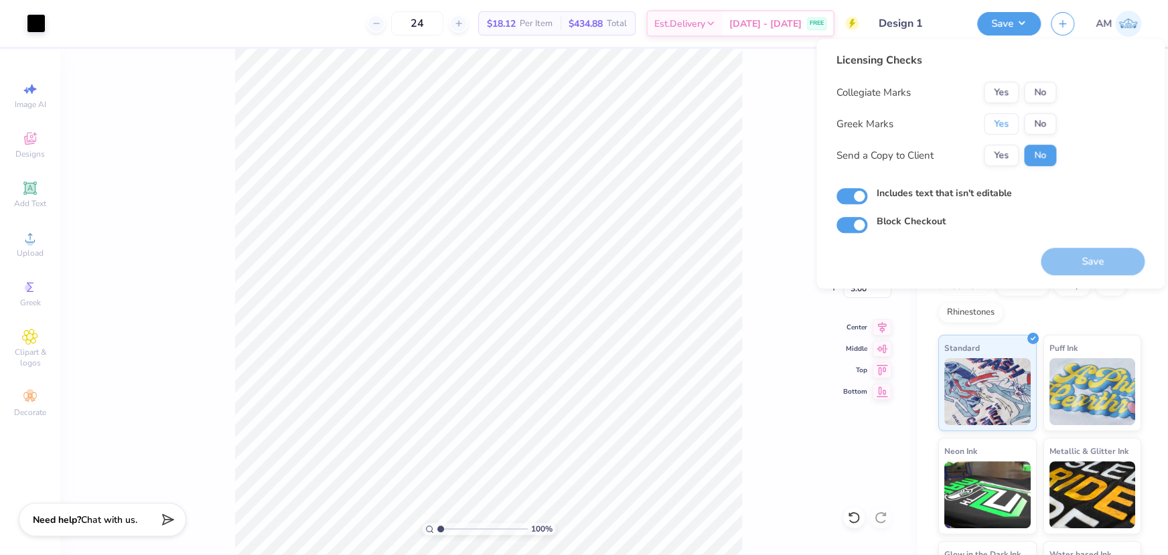
click at [1009, 117] on button "Yes" at bounding box center [1001, 123] width 35 height 21
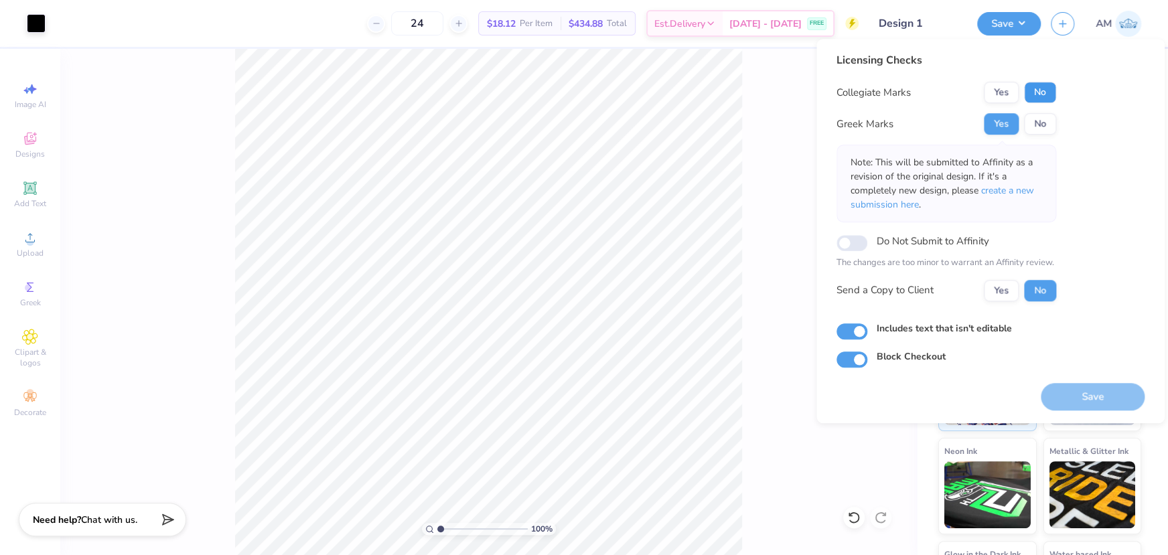
click at [1044, 88] on button "No" at bounding box center [1040, 92] width 32 height 21
click at [1006, 293] on button "Yes" at bounding box center [1001, 290] width 35 height 21
click at [1081, 393] on button "Save" at bounding box center [1093, 396] width 104 height 27
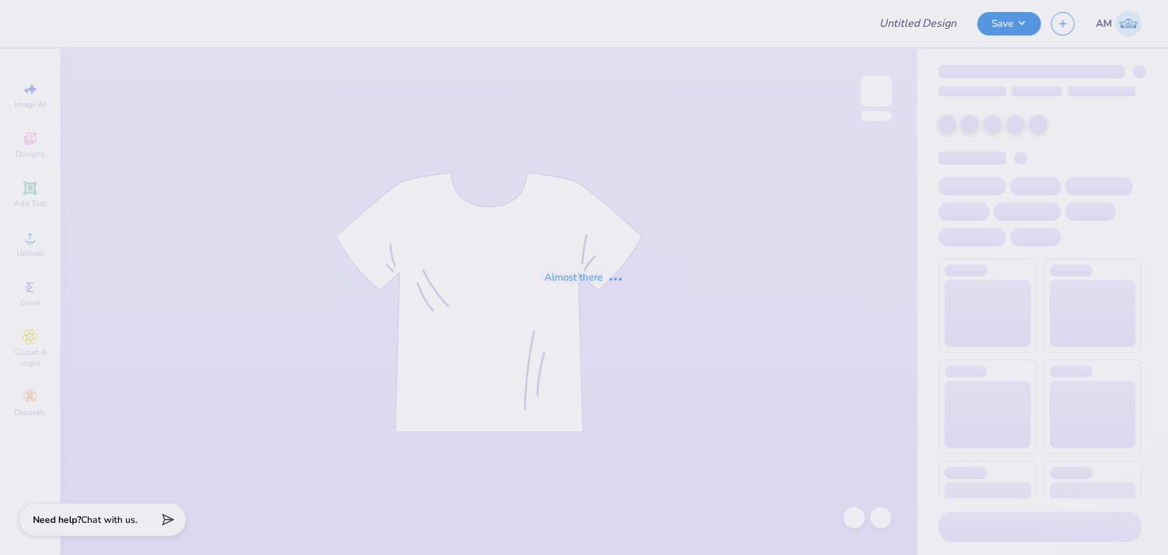
type input "Pi Phi Fall Gen Merch 2025"
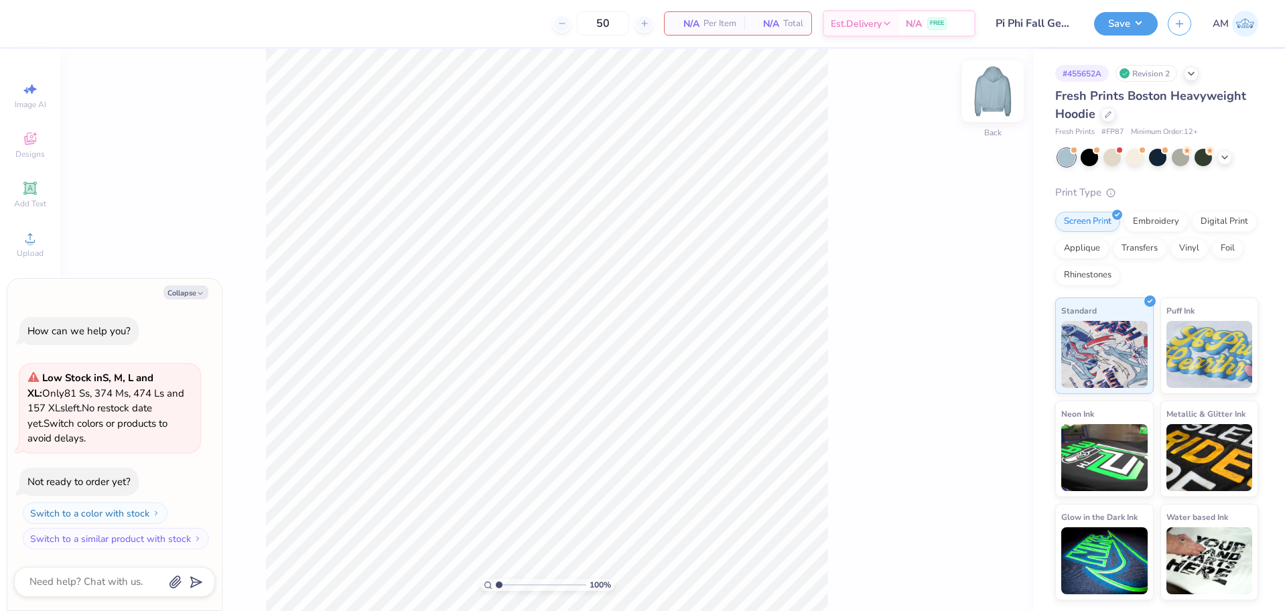
click at [987, 107] on div at bounding box center [993, 91] width 62 height 62
type textarea "x"
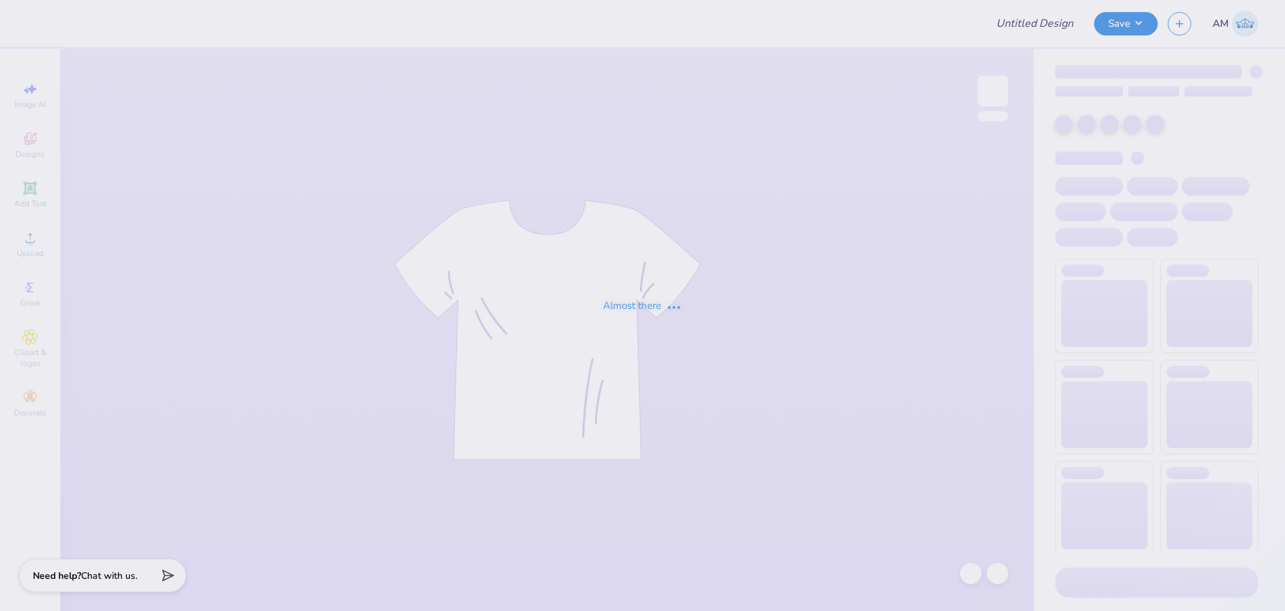
type input "Pi Phi Fall Gen Merch 2025"
